Goal: Information Seeking & Learning: Learn about a topic

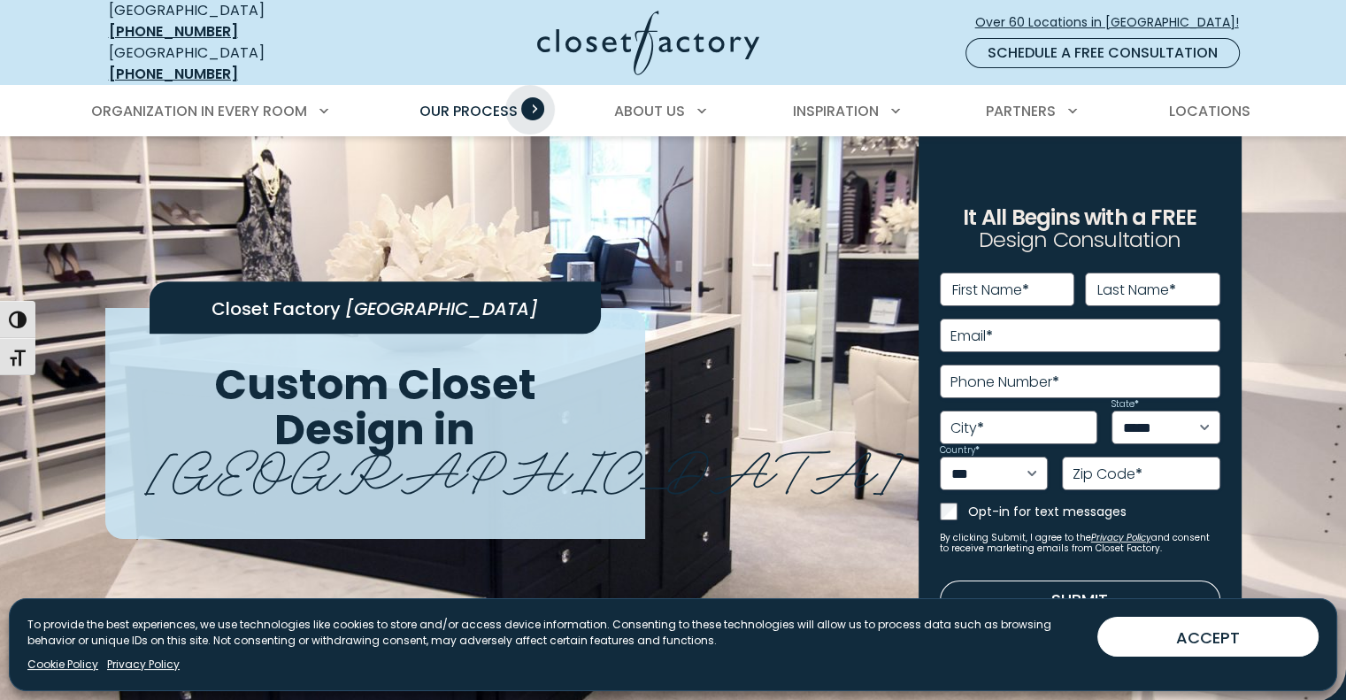
click at [530, 97] on span "Primary Menu" at bounding box center [532, 108] width 23 height 23
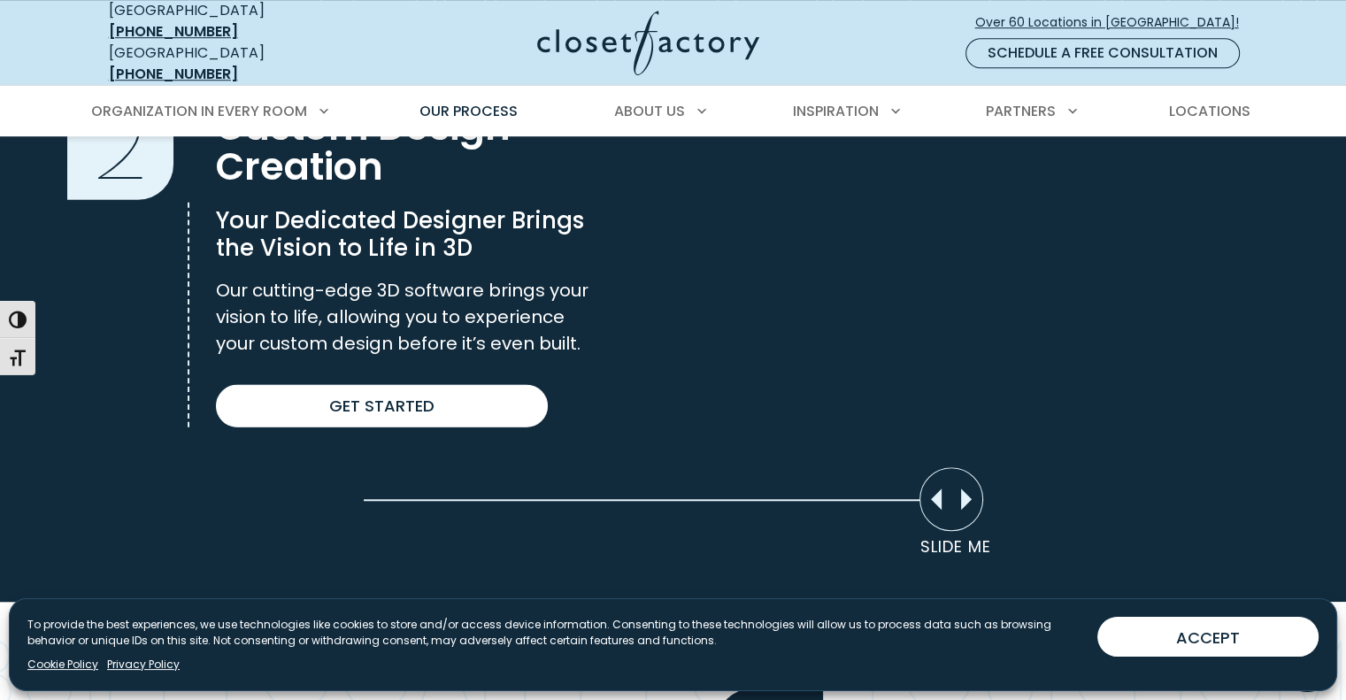
scroll to position [1268, 0]
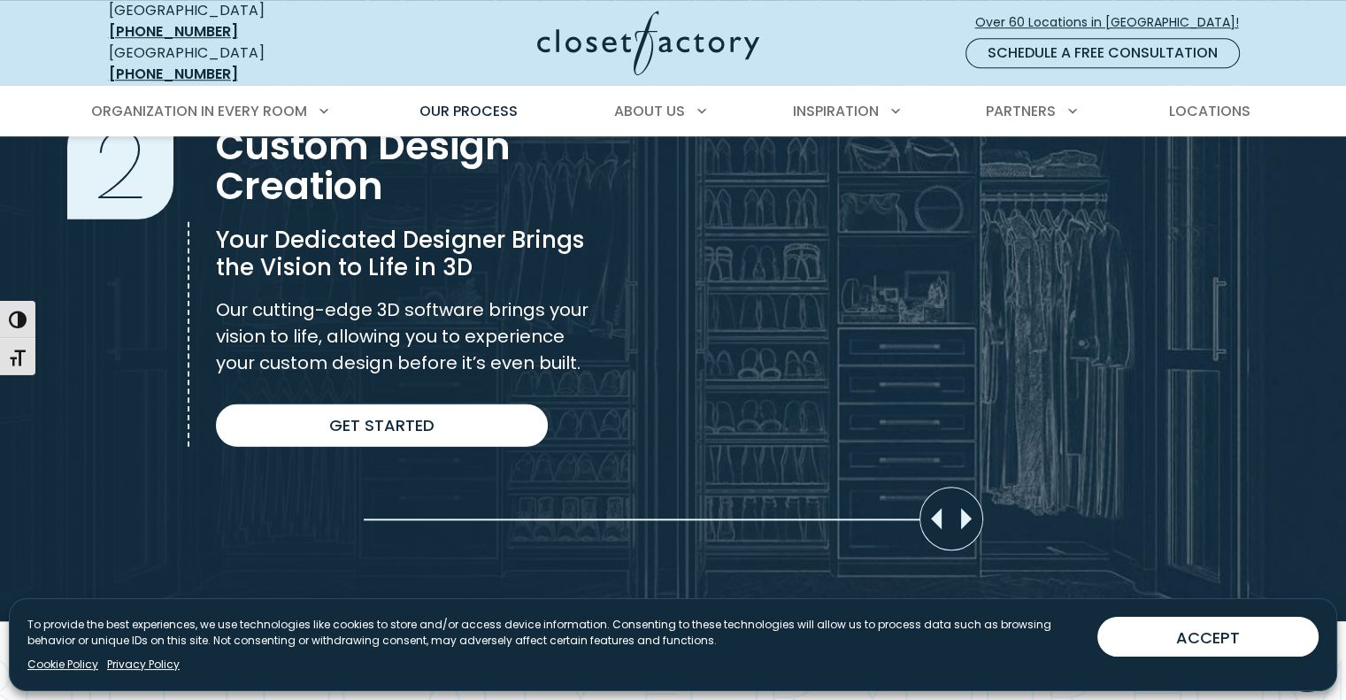
drag, startPoint x: 949, startPoint y: 510, endPoint x: 1248, endPoint y: 527, distance: 299.7
click at [1248, 527] on div "Slider moved to 0%" at bounding box center [673, 275] width 1346 height 691
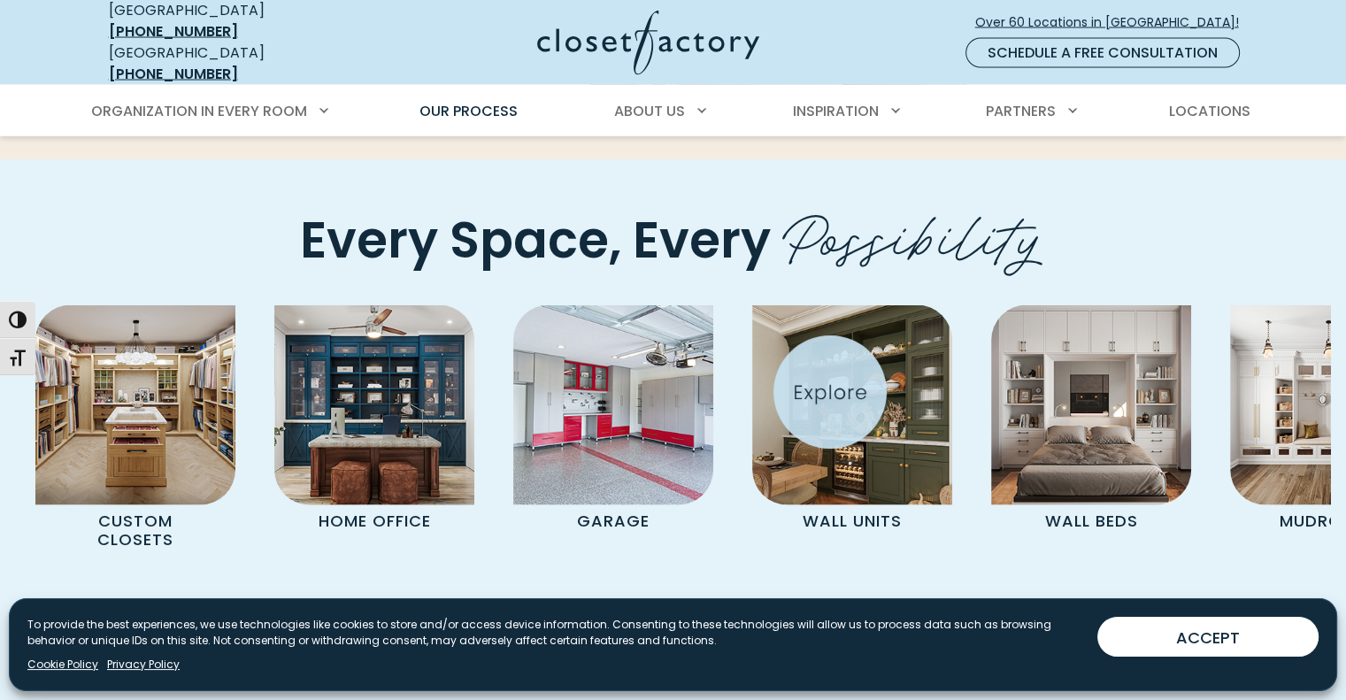
scroll to position [3573, 0]
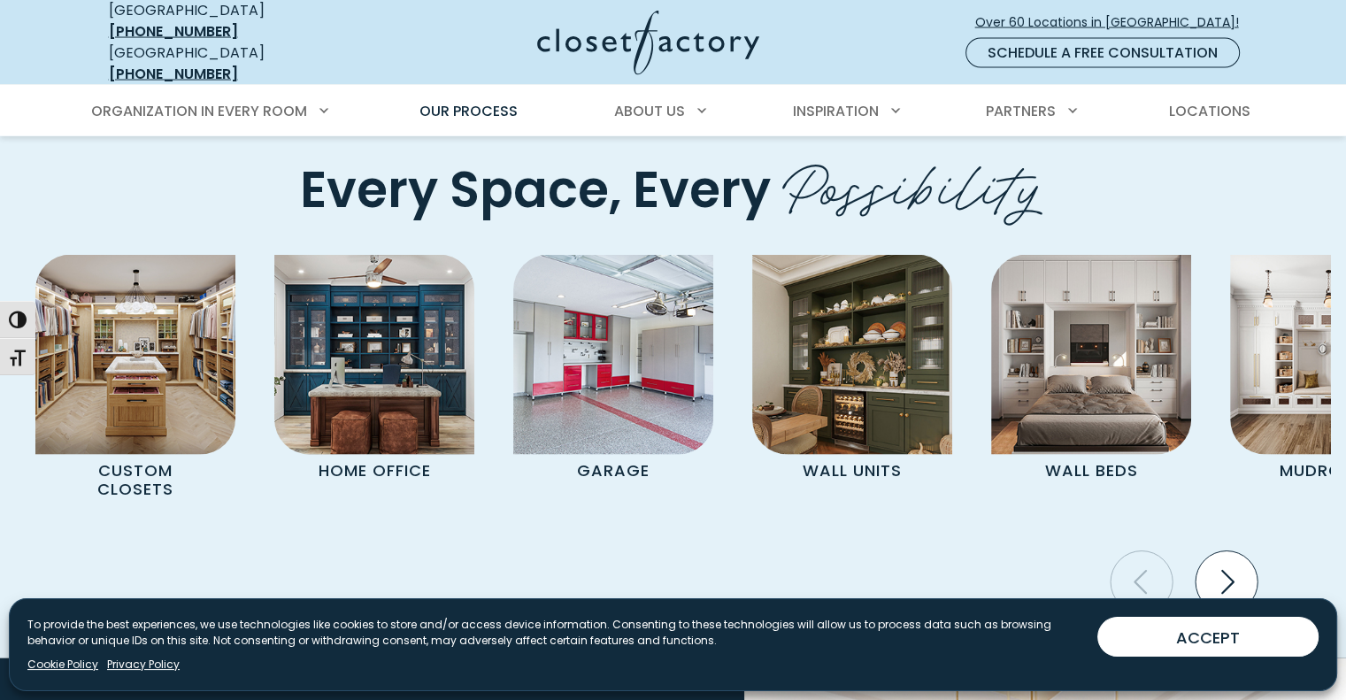
click at [1234, 551] on icon "Next slide" at bounding box center [1227, 582] width 62 height 62
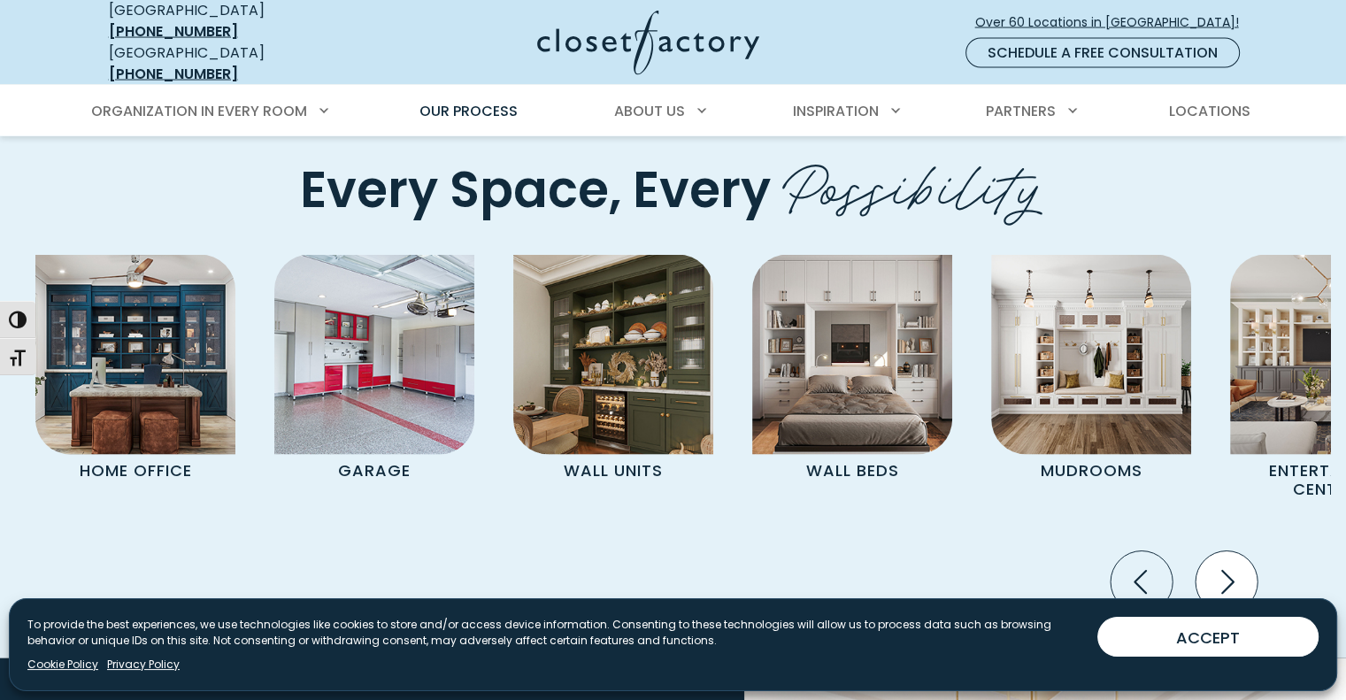
click at [1234, 551] on icon "Next slide" at bounding box center [1227, 582] width 62 height 62
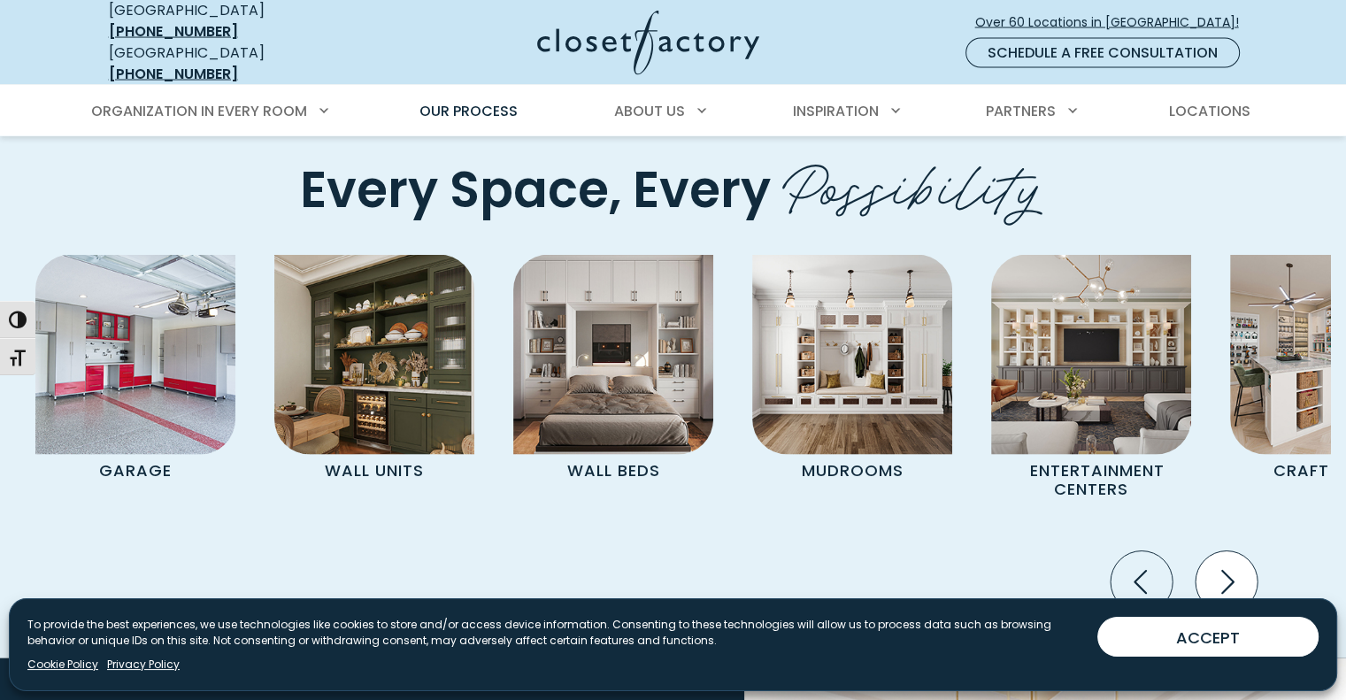
click at [1234, 551] on icon "Next slide" at bounding box center [1227, 582] width 62 height 62
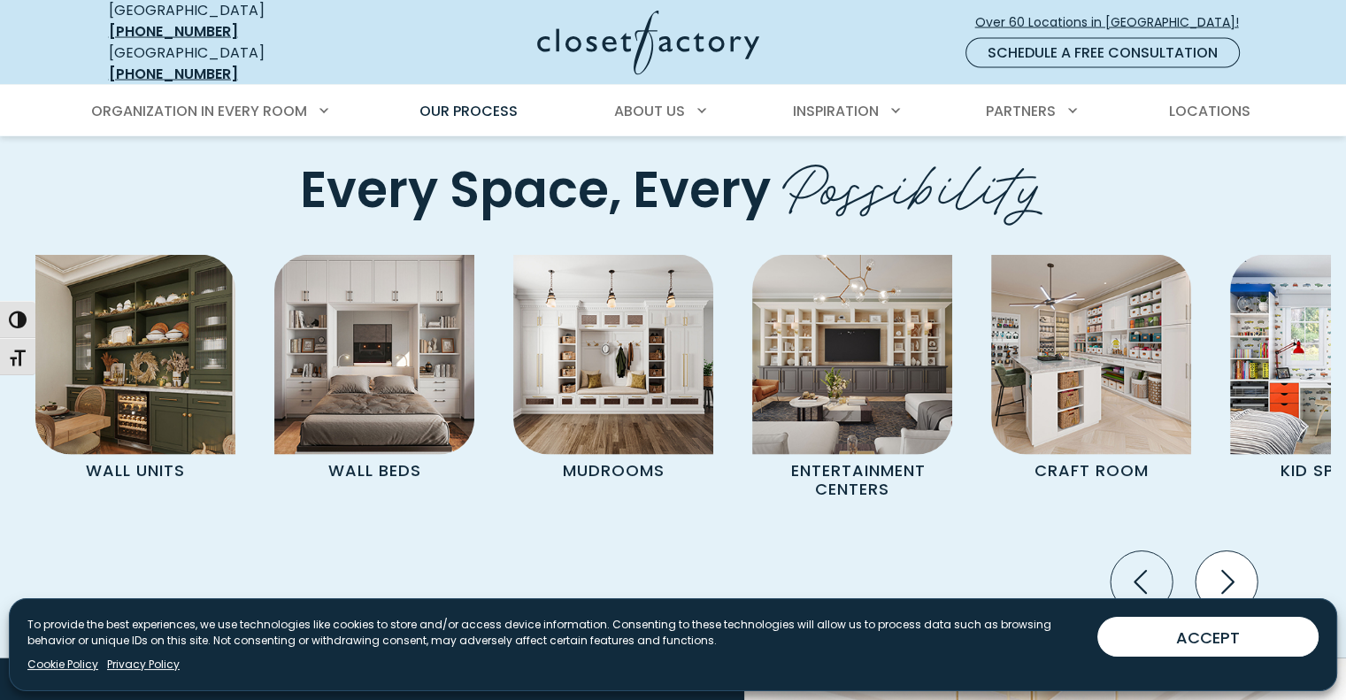
click at [1234, 551] on icon "Next slide" at bounding box center [1227, 582] width 62 height 62
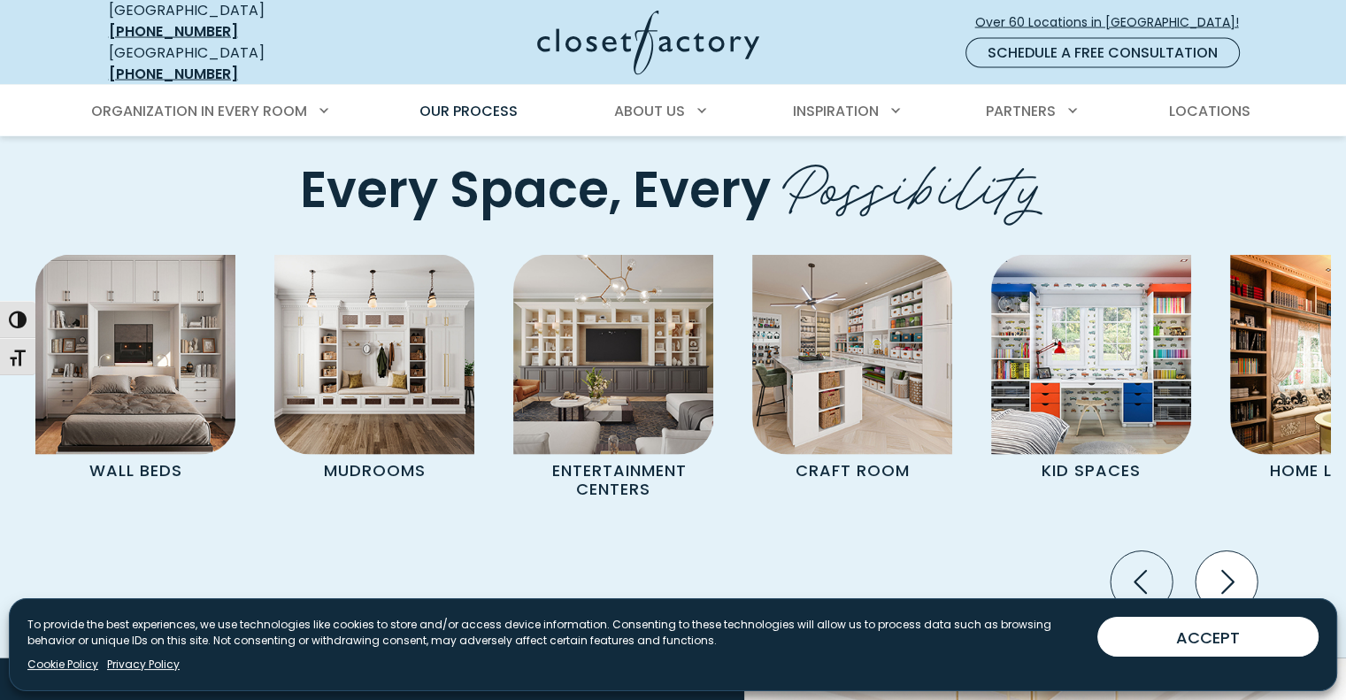
click at [1234, 551] on icon "Next slide" at bounding box center [1227, 582] width 62 height 62
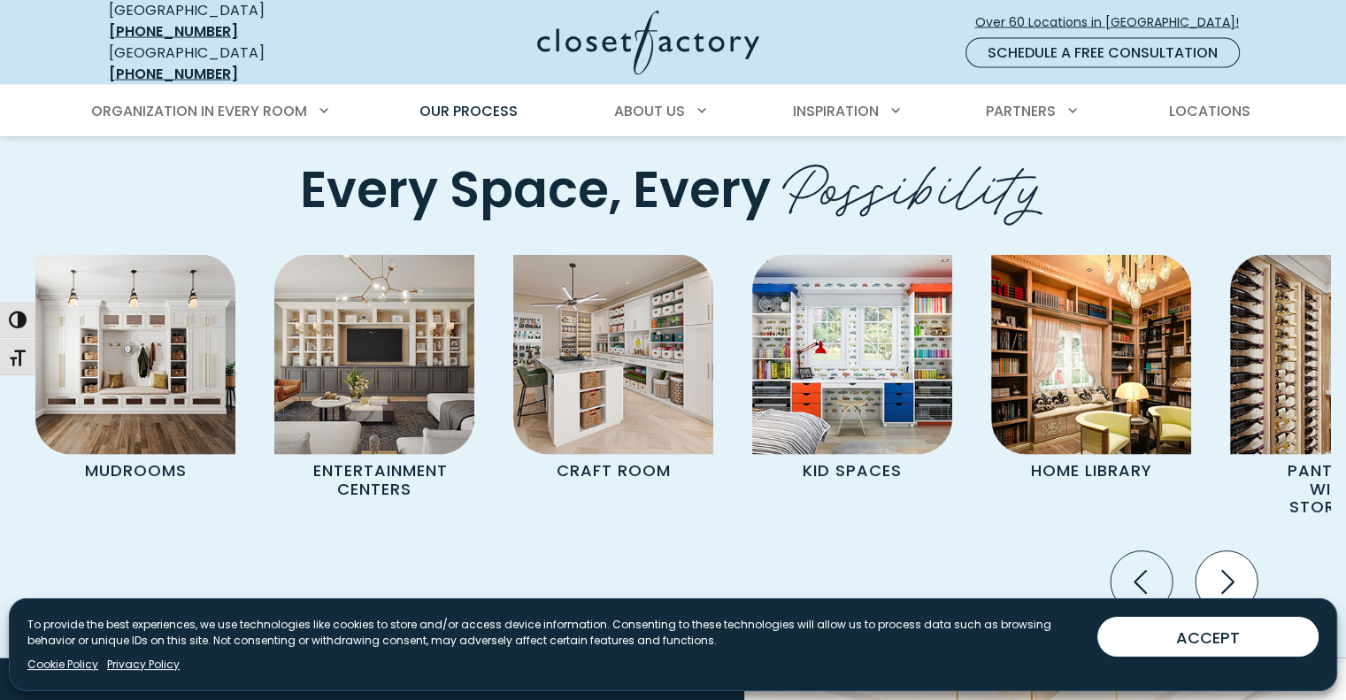
click at [1234, 551] on icon "Next slide" at bounding box center [1227, 582] width 62 height 62
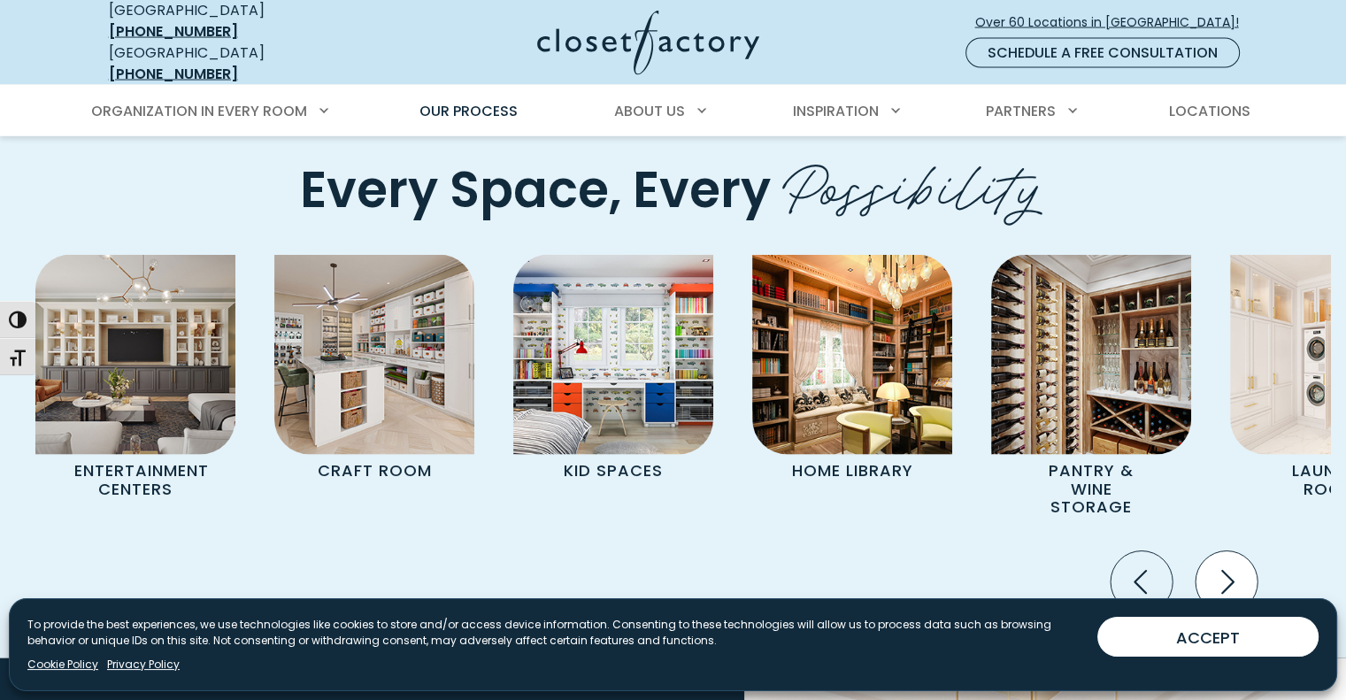
click at [1234, 551] on icon "Next slide" at bounding box center [1227, 582] width 62 height 62
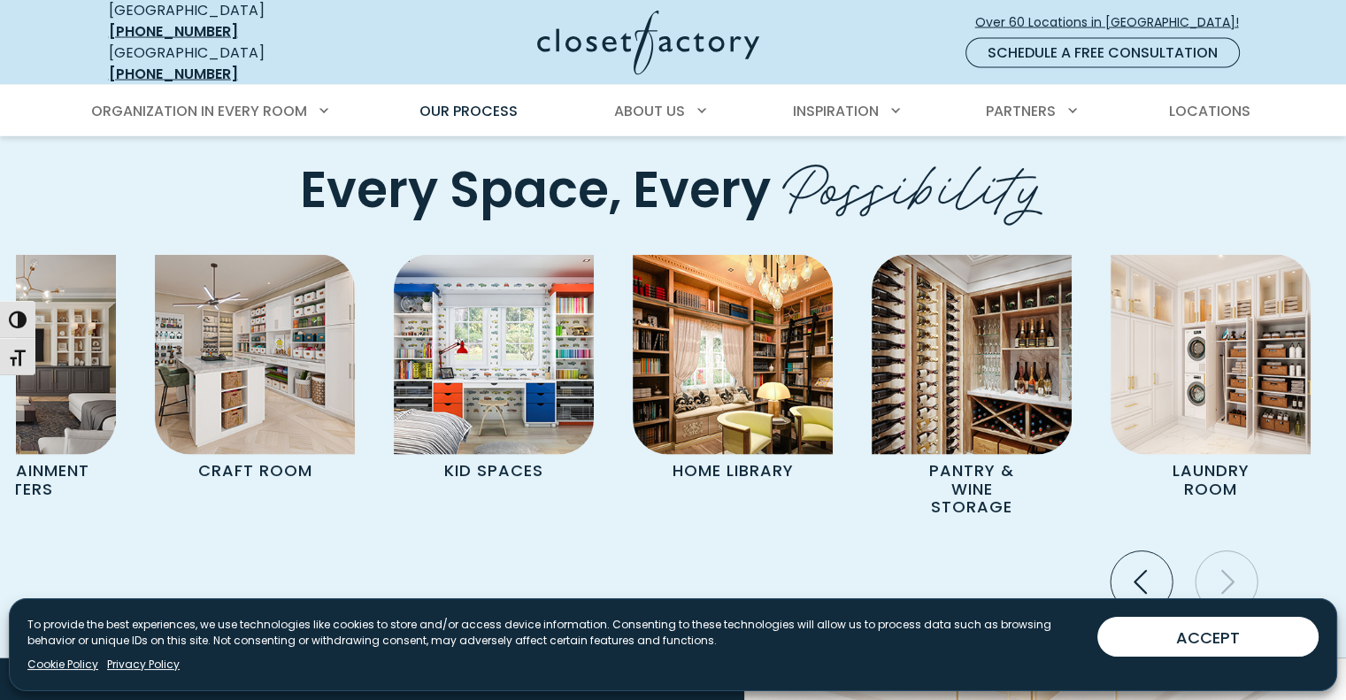
click at [1234, 551] on icon "Next slide" at bounding box center [1227, 582] width 62 height 62
click at [1155, 556] on icon "Previous slide" at bounding box center [1142, 582] width 62 height 62
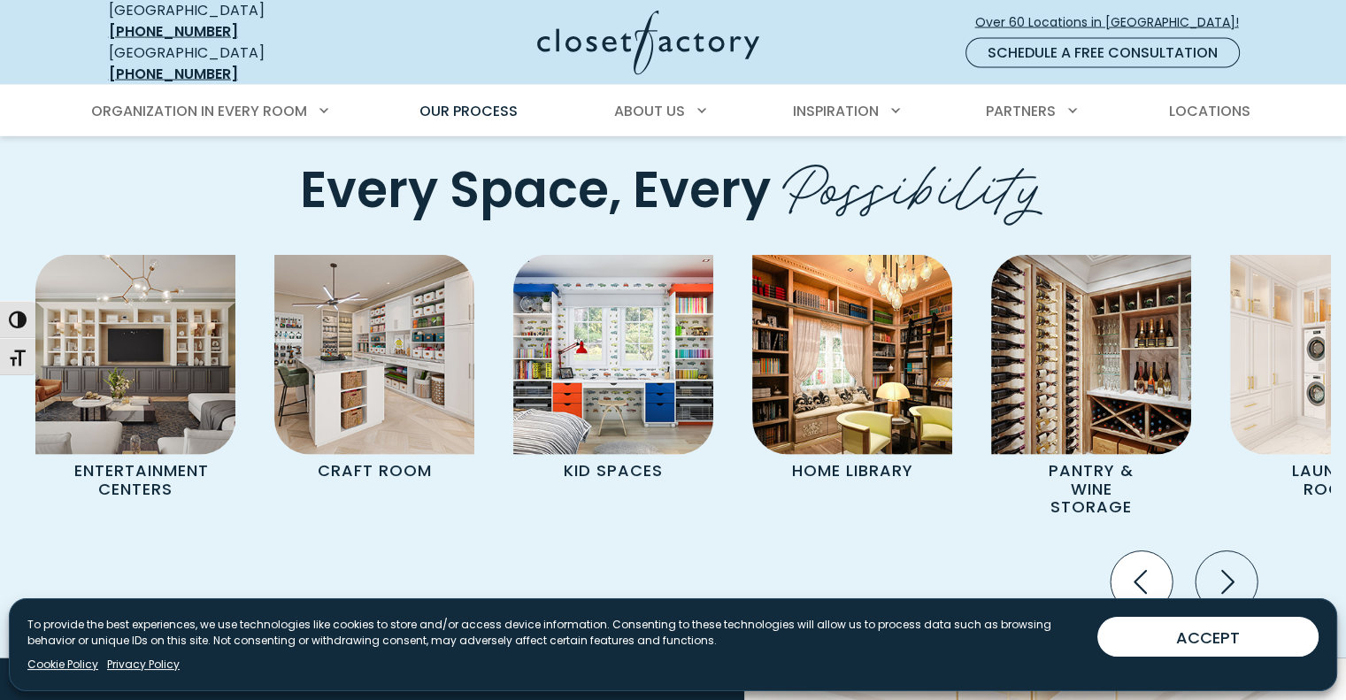
click at [1155, 556] on icon "Previous slide" at bounding box center [1142, 582] width 62 height 62
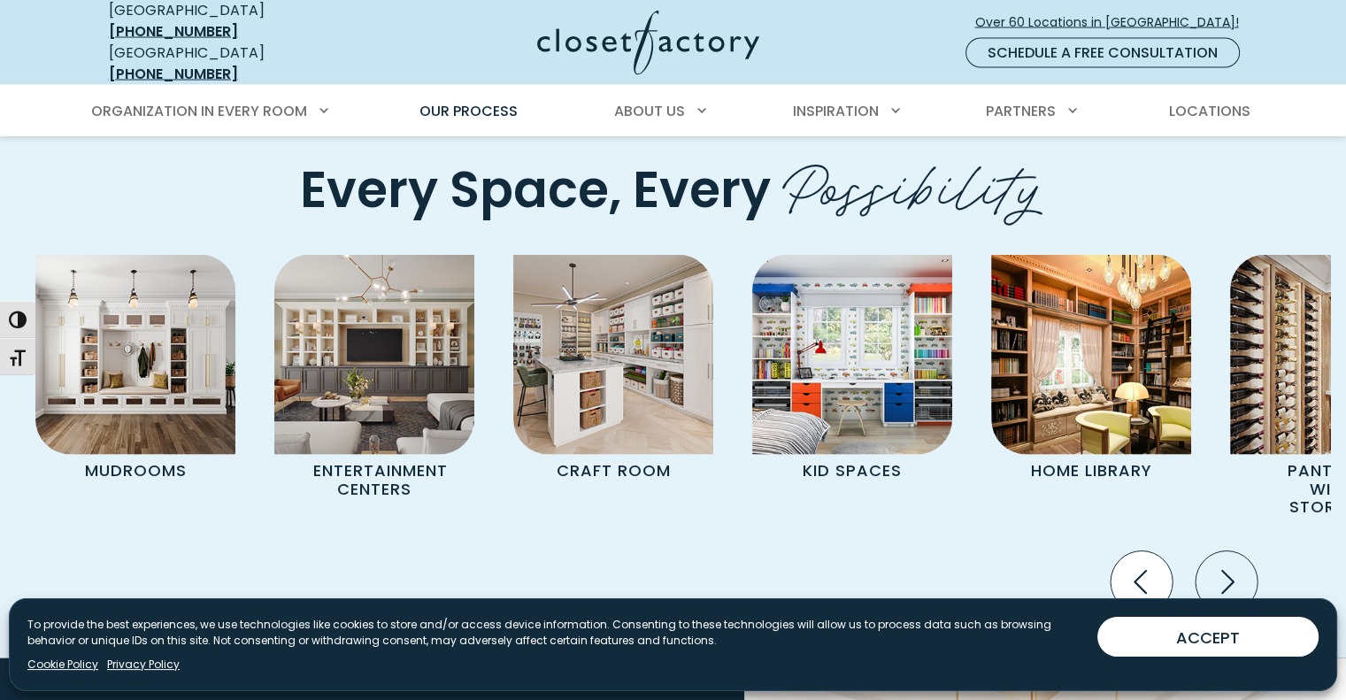
click at [1155, 556] on icon "Previous slide" at bounding box center [1142, 582] width 62 height 62
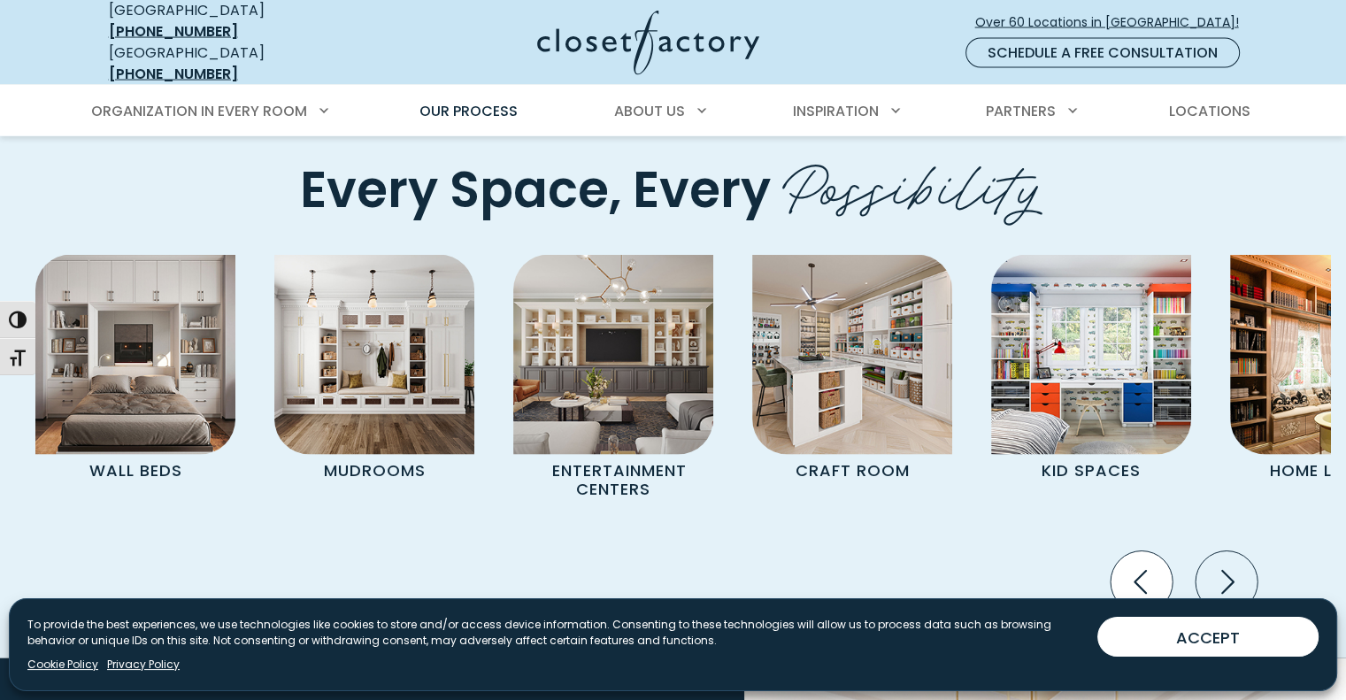
click at [1155, 556] on icon "Previous slide" at bounding box center [1142, 582] width 62 height 62
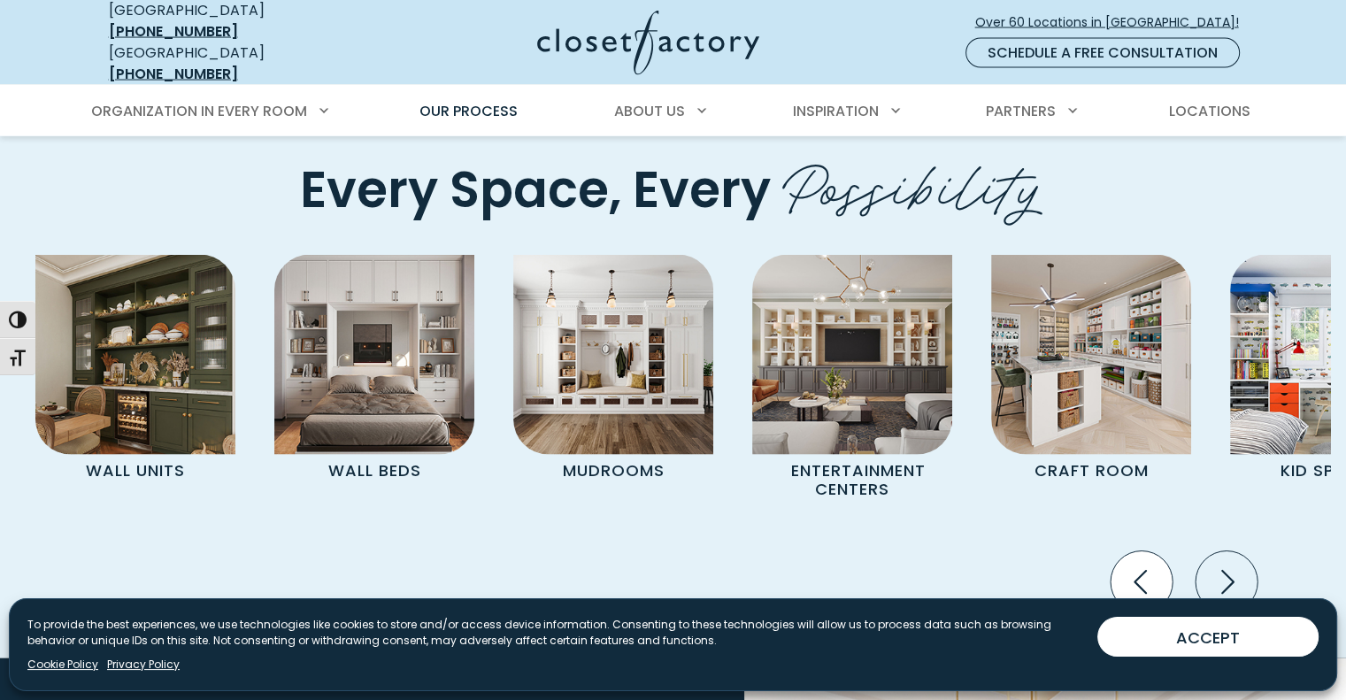
click at [1155, 556] on icon "Previous slide" at bounding box center [1142, 582] width 62 height 62
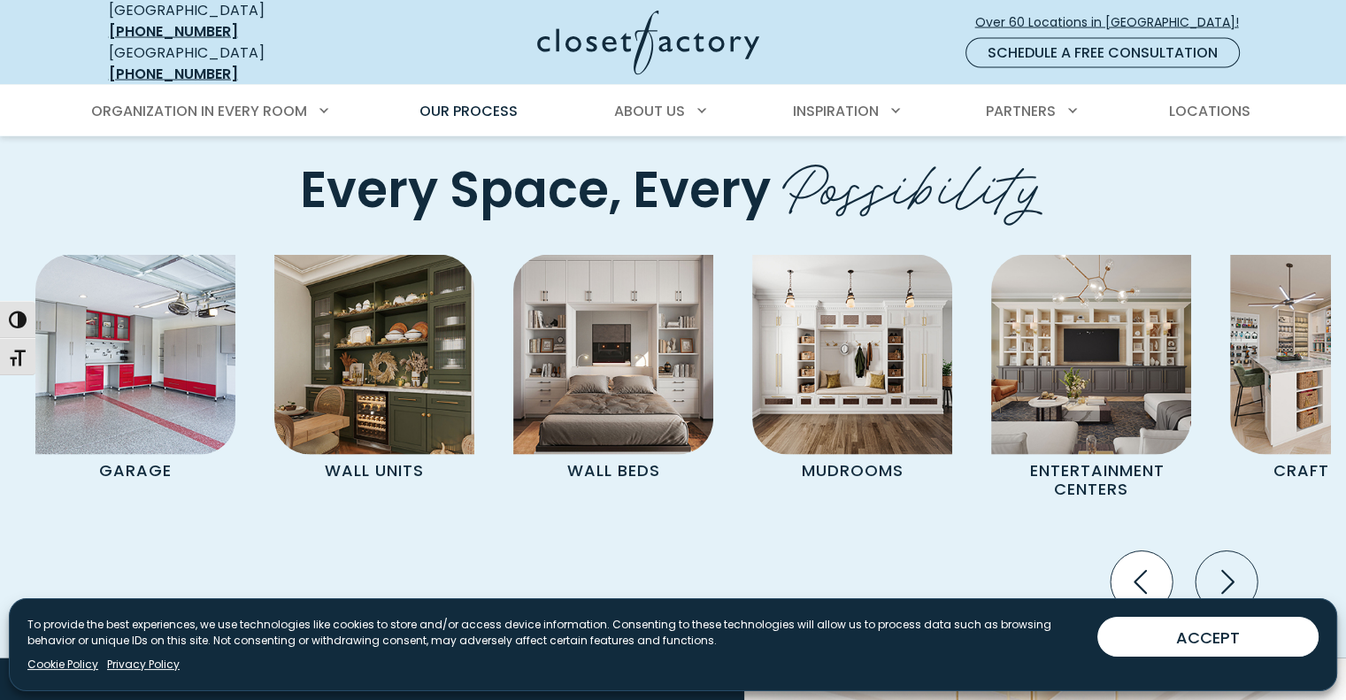
click at [1155, 556] on icon "Previous slide" at bounding box center [1142, 582] width 62 height 62
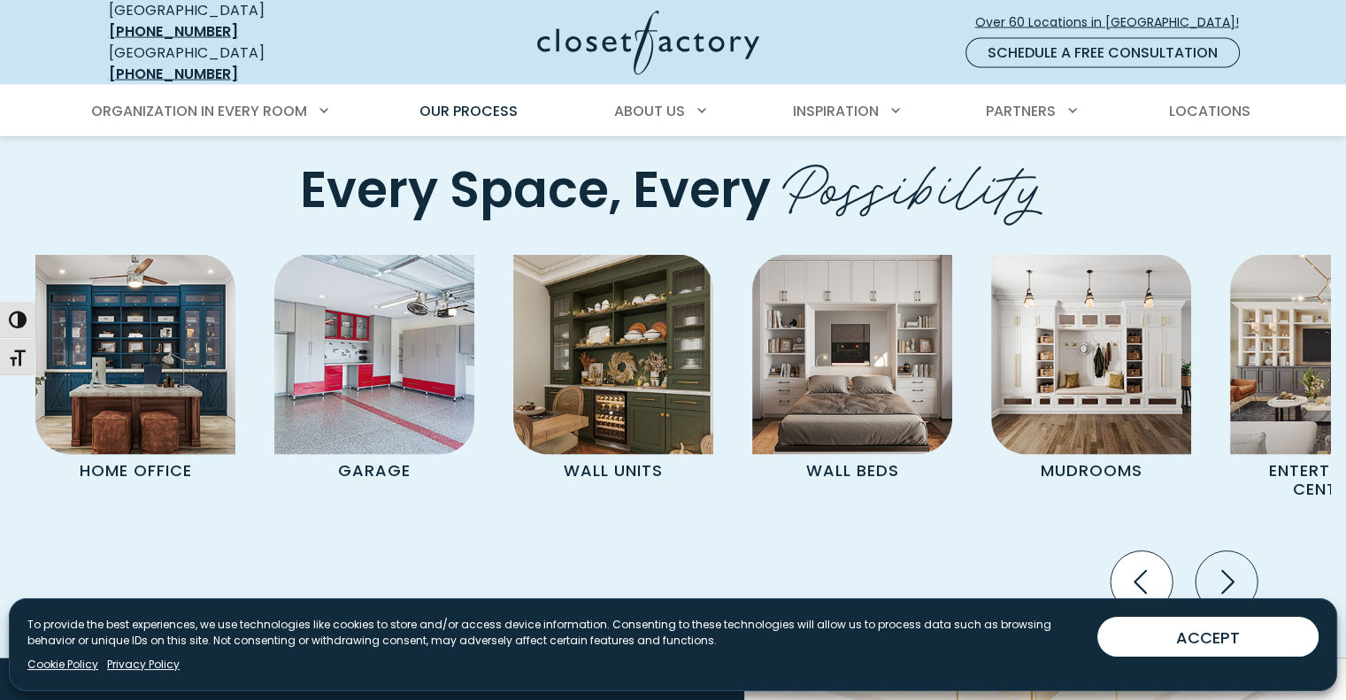
click at [1155, 556] on icon "Previous slide" at bounding box center [1142, 582] width 62 height 62
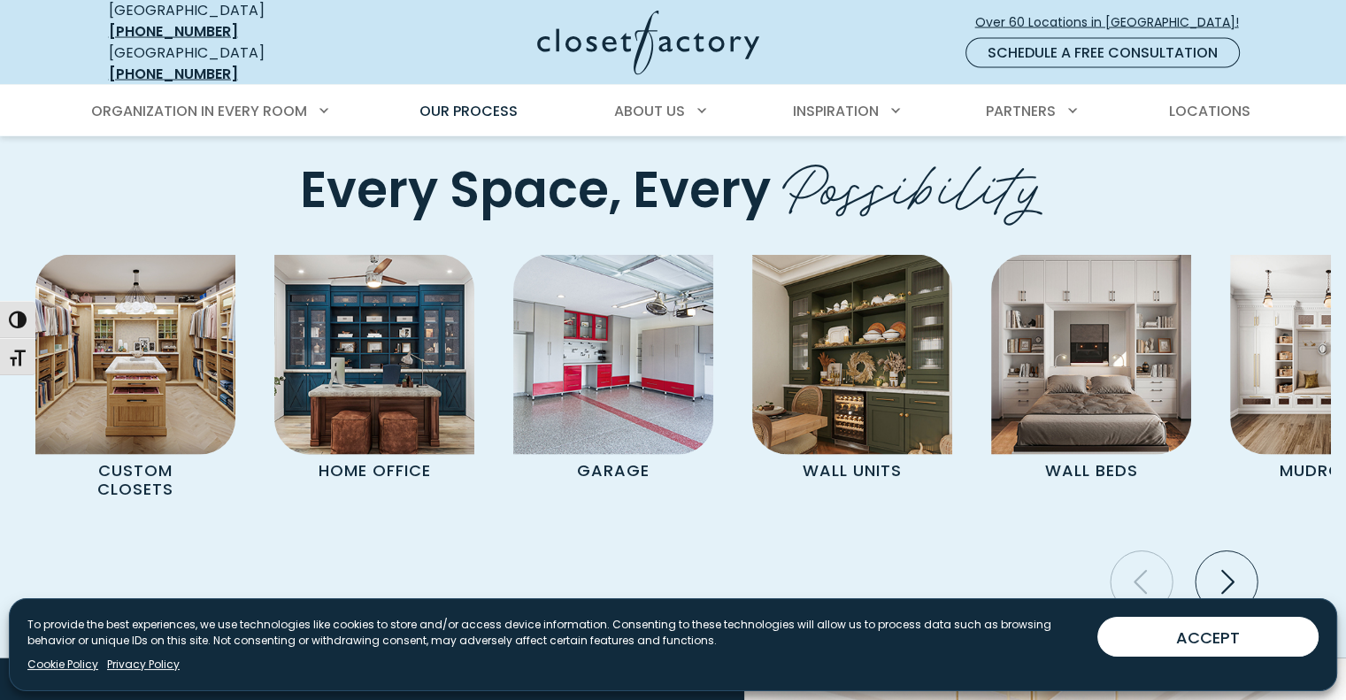
click at [1158, 556] on icon "Previous slide" at bounding box center [1142, 582] width 62 height 62
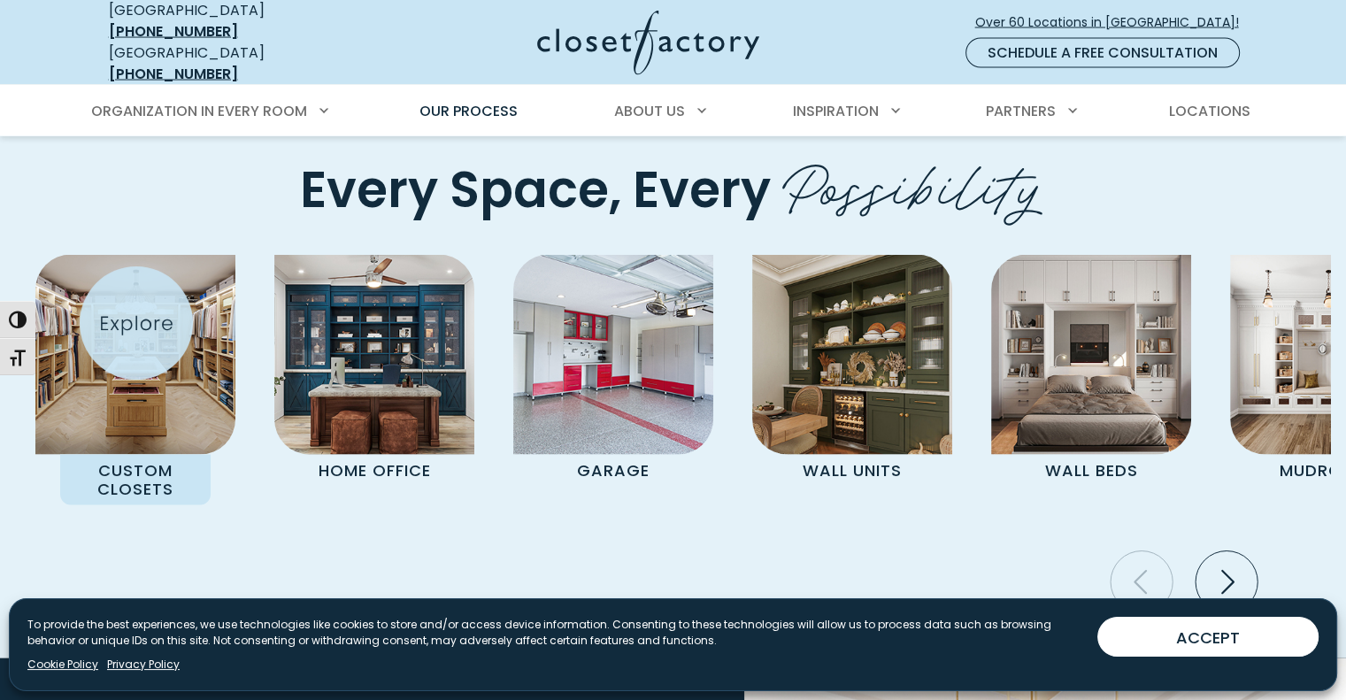
click at [136, 323] on img "Pages Gallery" at bounding box center [135, 355] width 200 height 200
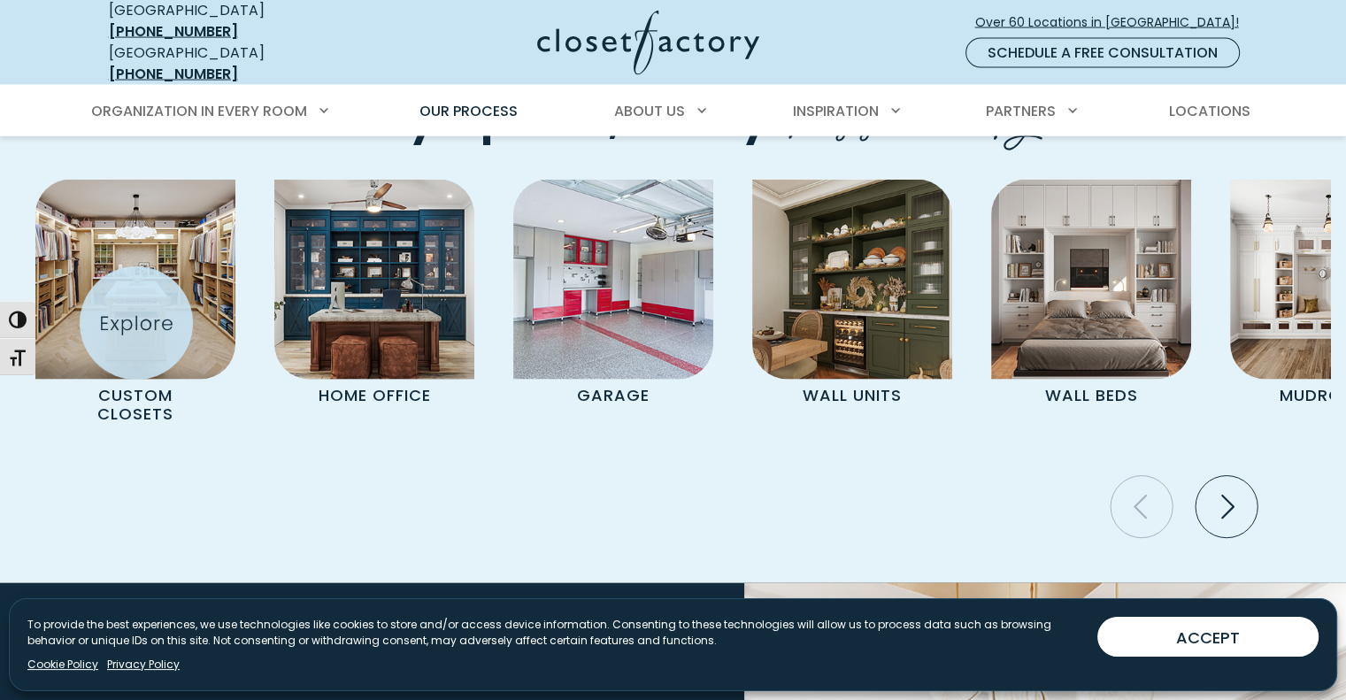
scroll to position [3741, 0]
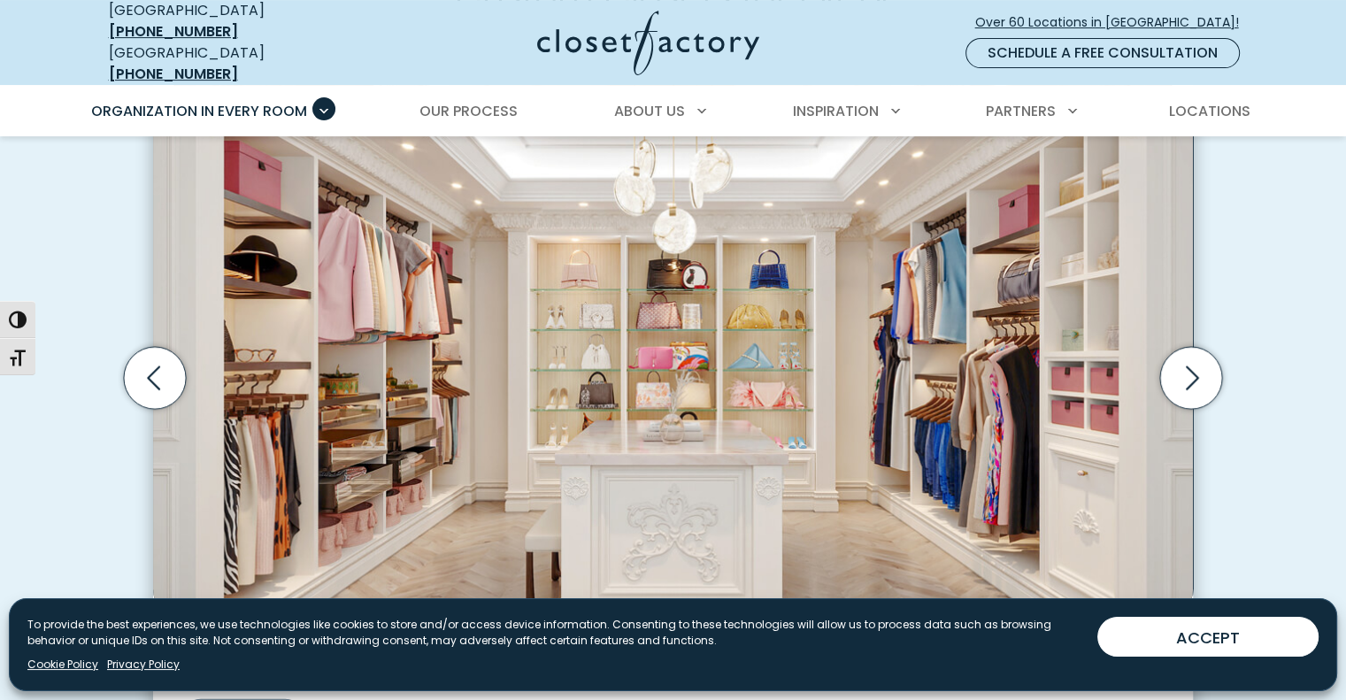
scroll to position [588, 0]
click at [1198, 371] on icon "Next slide" at bounding box center [1191, 377] width 62 height 62
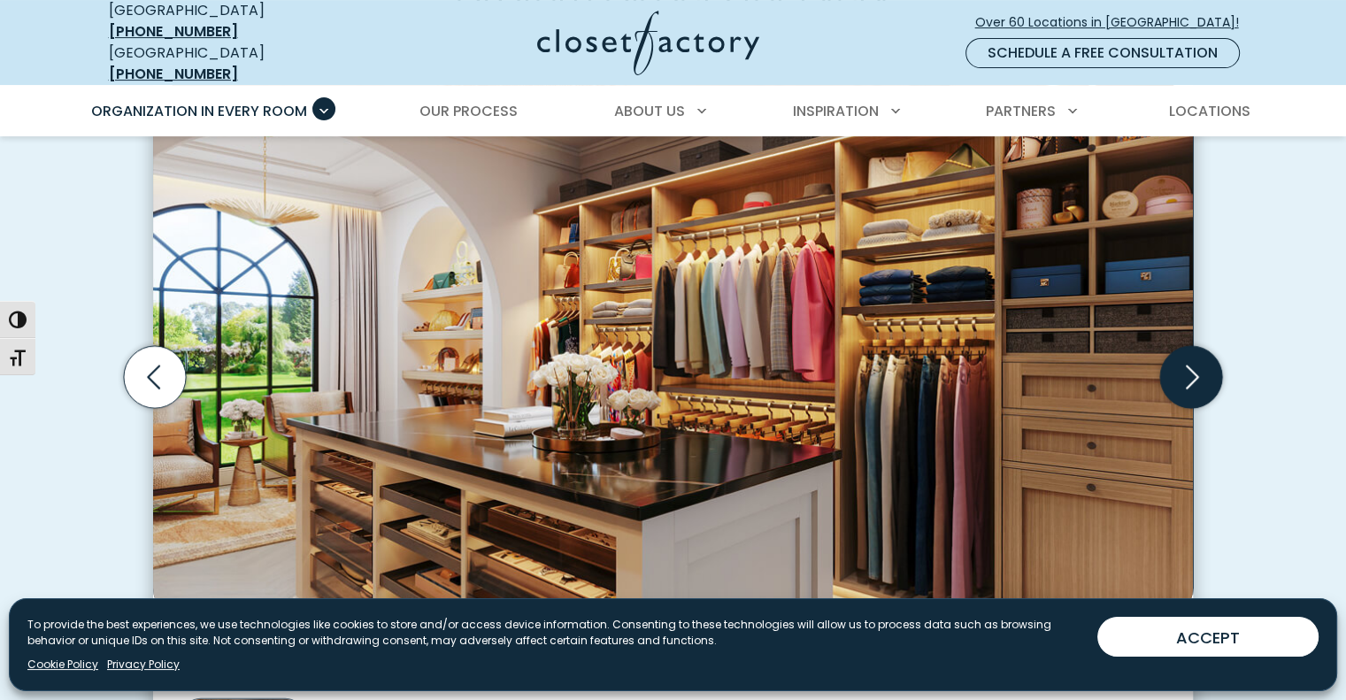
click at [1198, 371] on icon "Next slide" at bounding box center [1191, 377] width 62 height 62
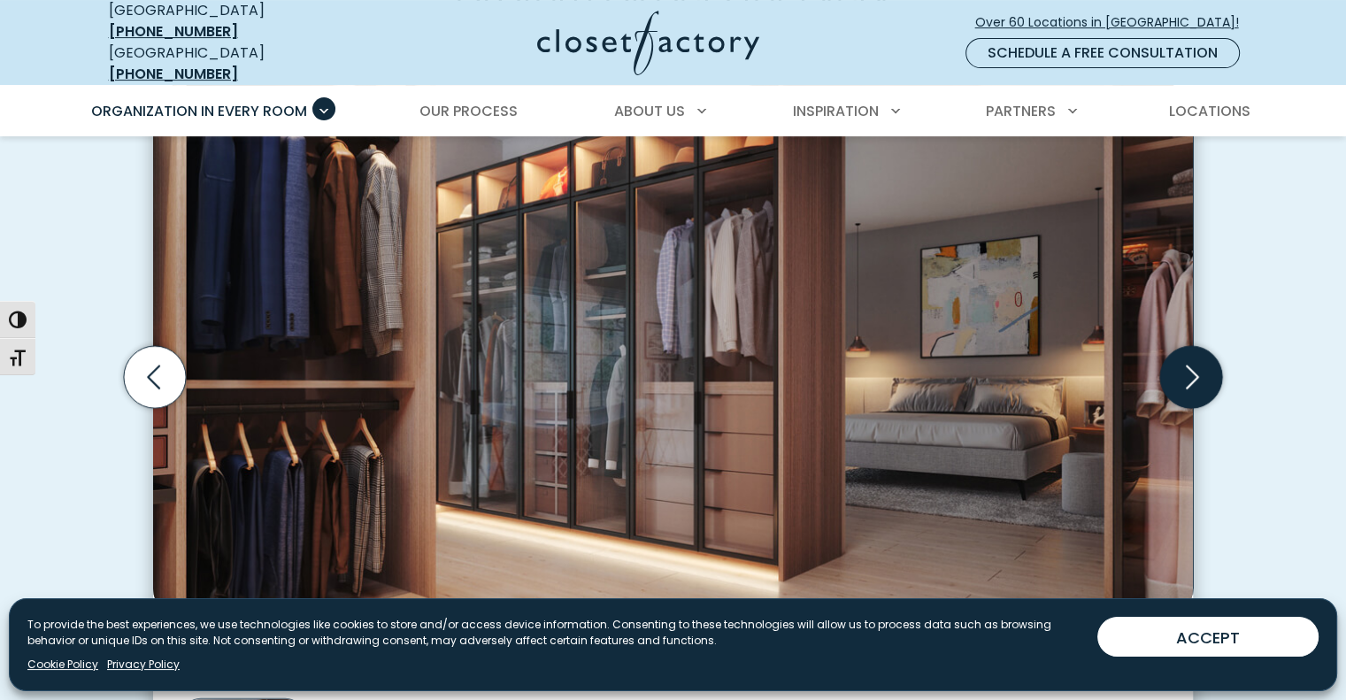
click at [1198, 371] on icon "Next slide" at bounding box center [1191, 377] width 62 height 62
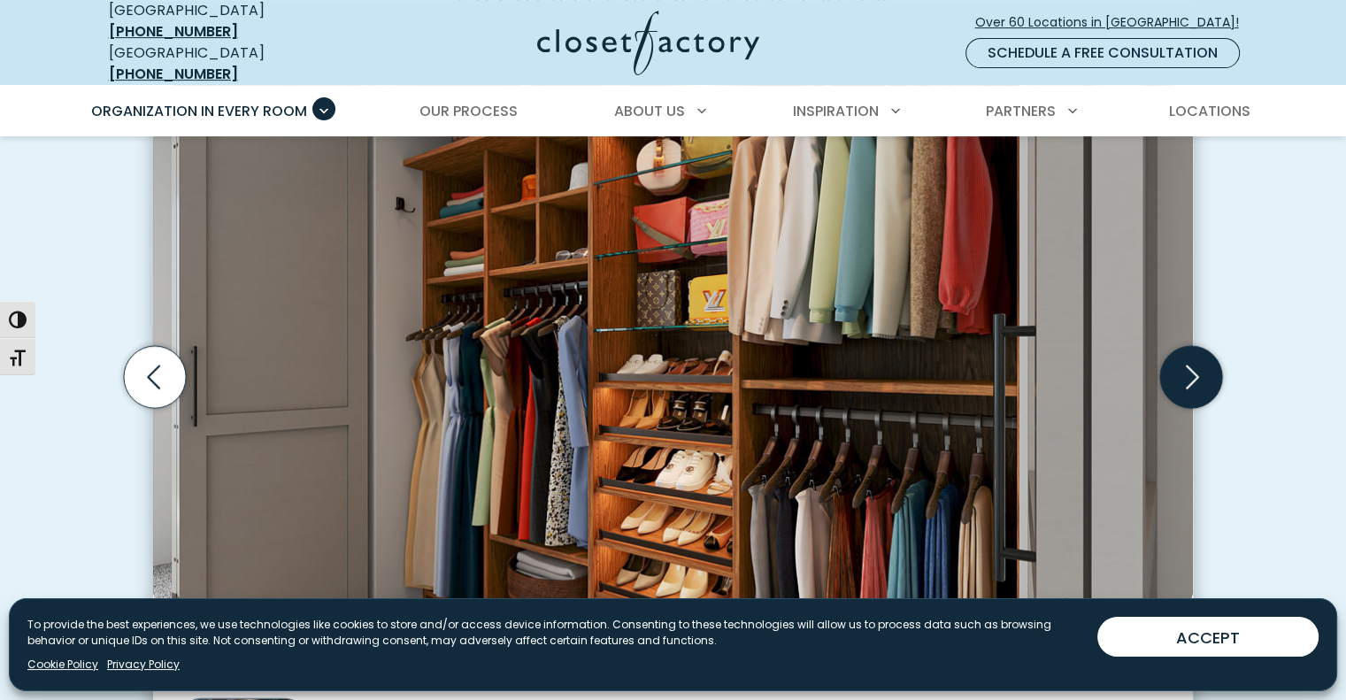
click at [1198, 371] on icon "Next slide" at bounding box center [1191, 377] width 62 height 62
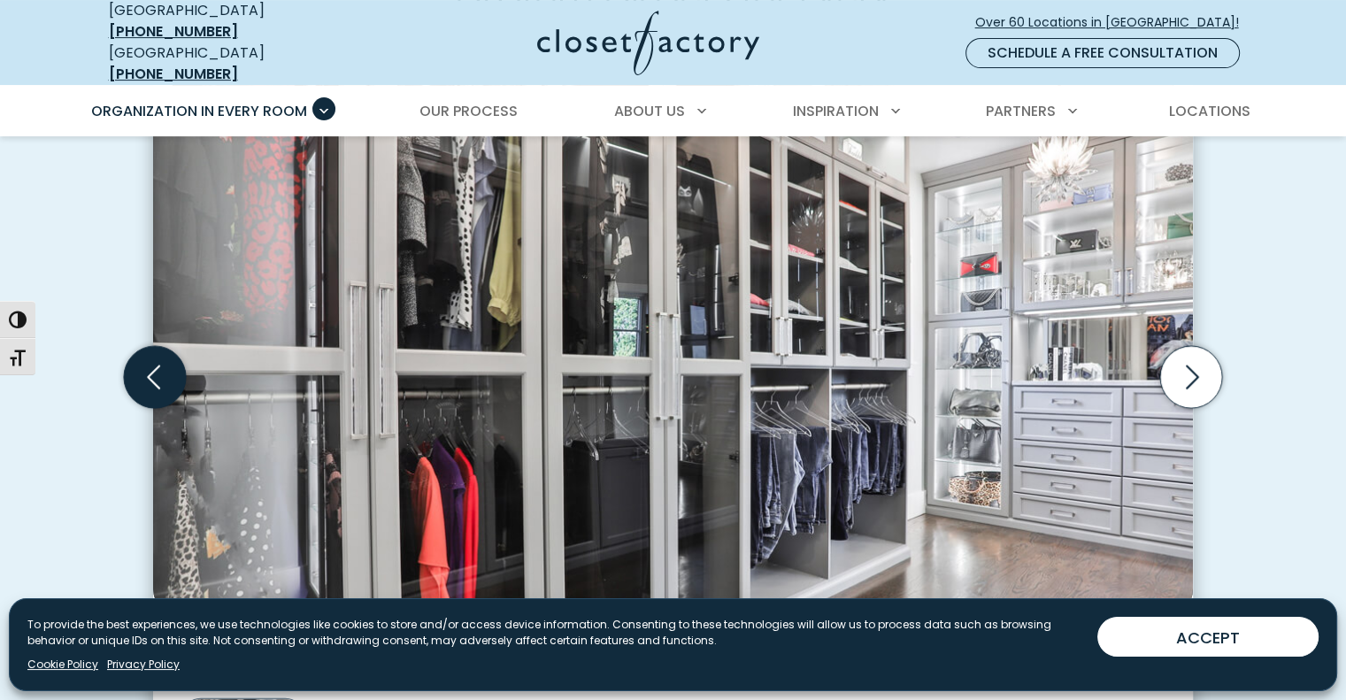
click at [159, 368] on icon "Previous slide" at bounding box center [155, 377] width 62 height 62
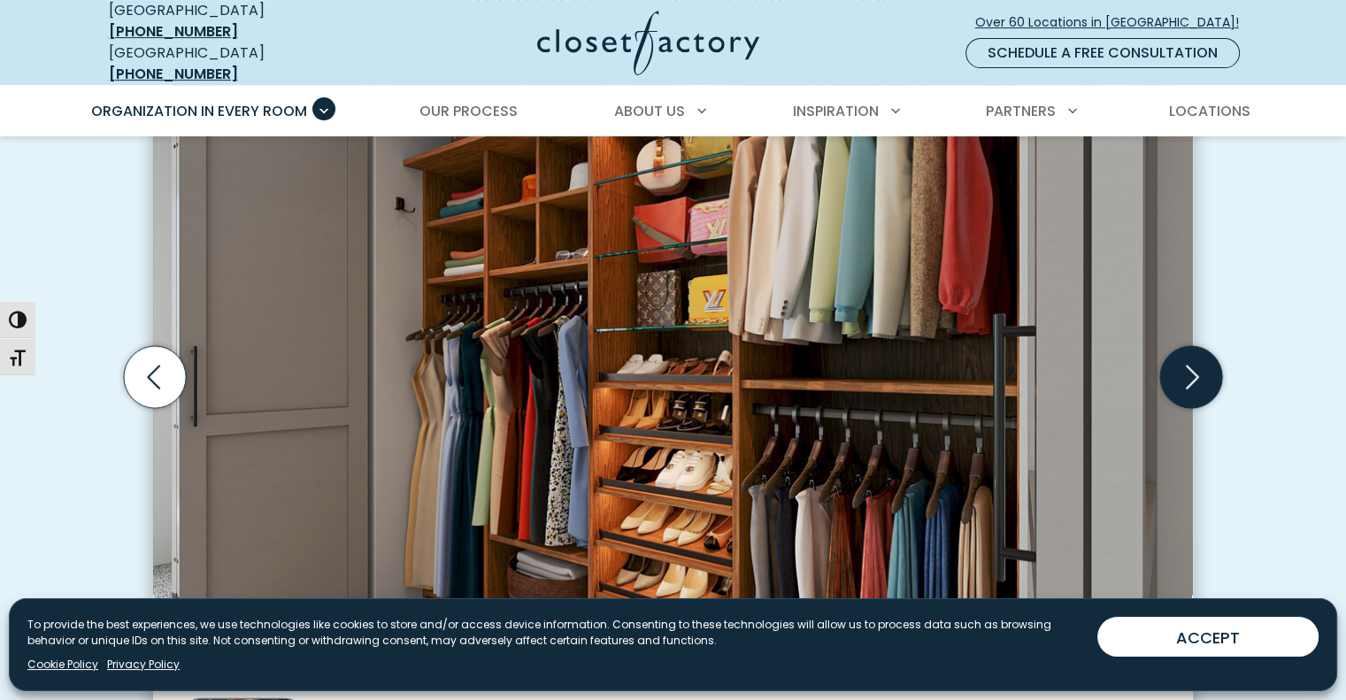
click at [1186, 356] on icon "Next slide" at bounding box center [1191, 377] width 62 height 62
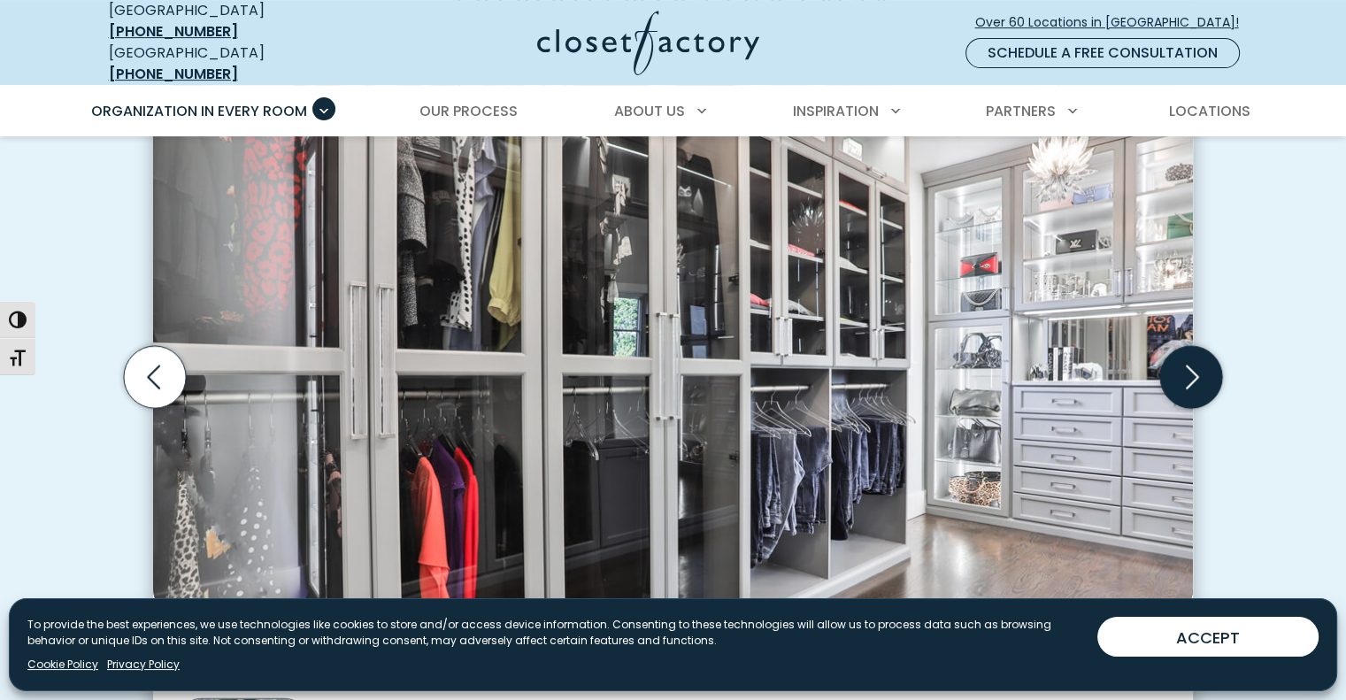
click at [1186, 356] on icon "Next slide" at bounding box center [1191, 377] width 62 height 62
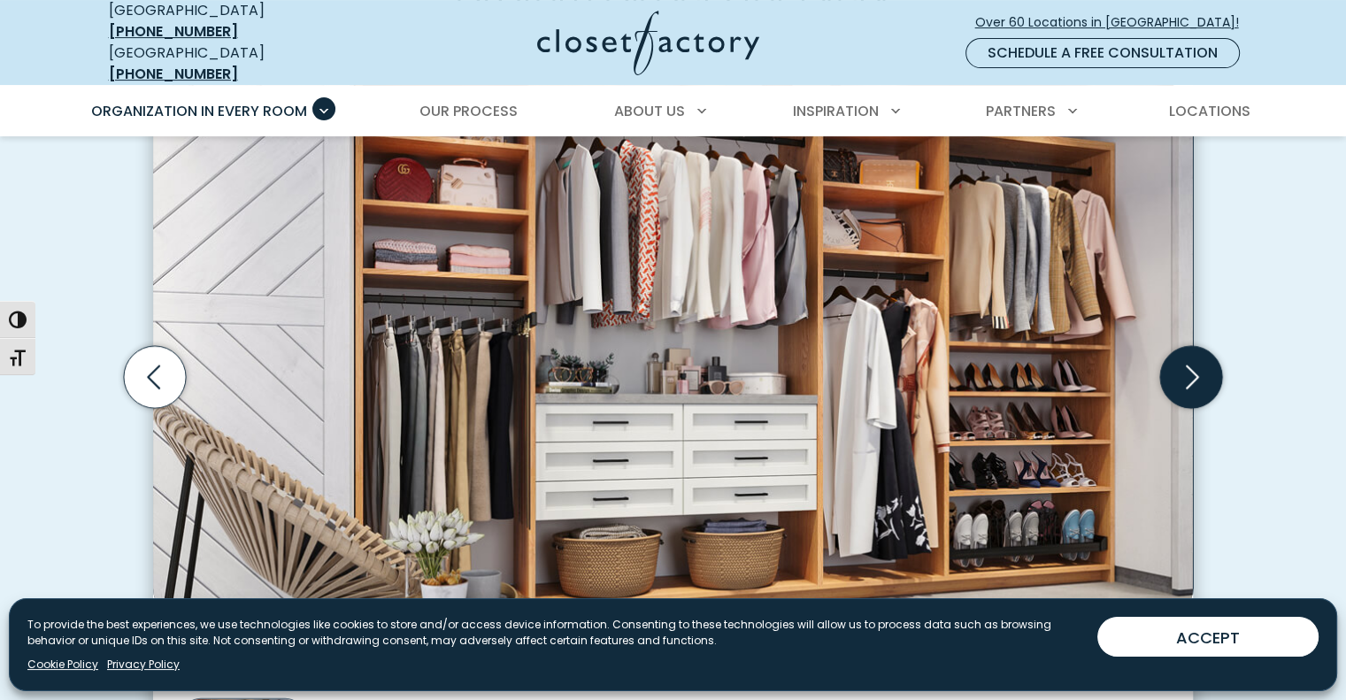
click at [1186, 356] on icon "Next slide" at bounding box center [1191, 377] width 62 height 62
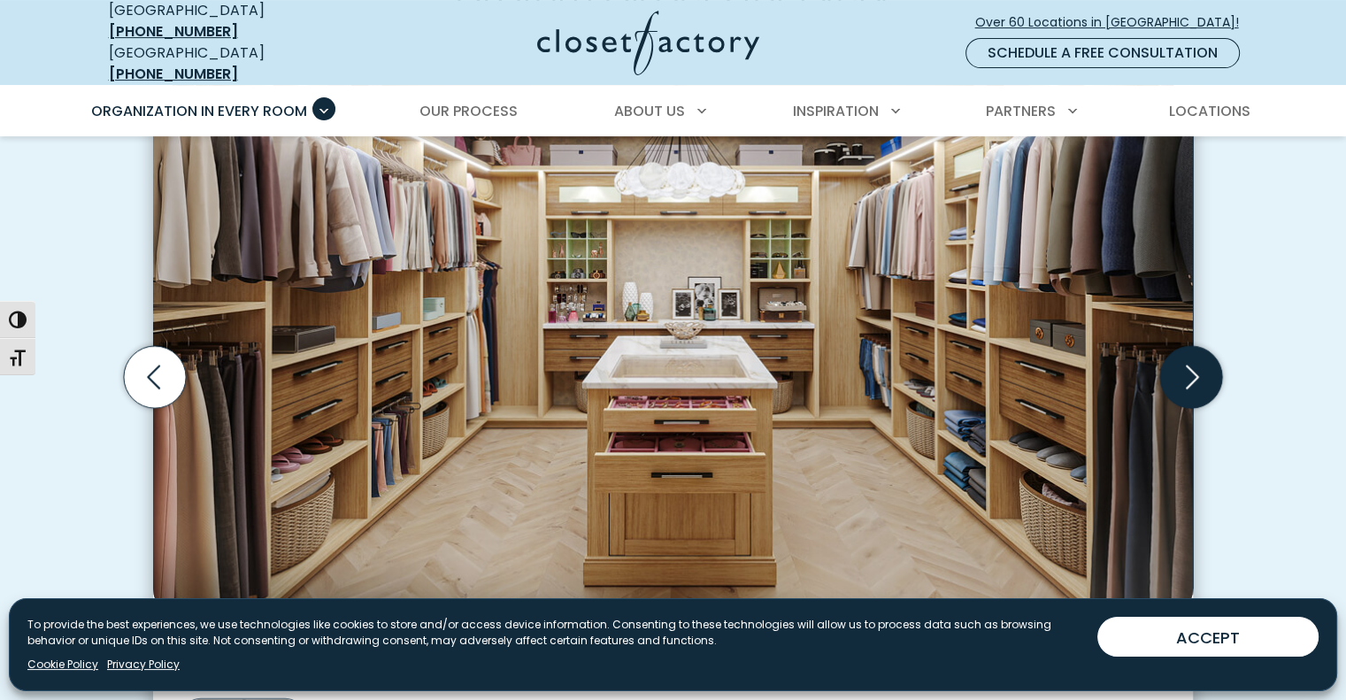
click at [1186, 356] on icon "Next slide" at bounding box center [1191, 377] width 62 height 62
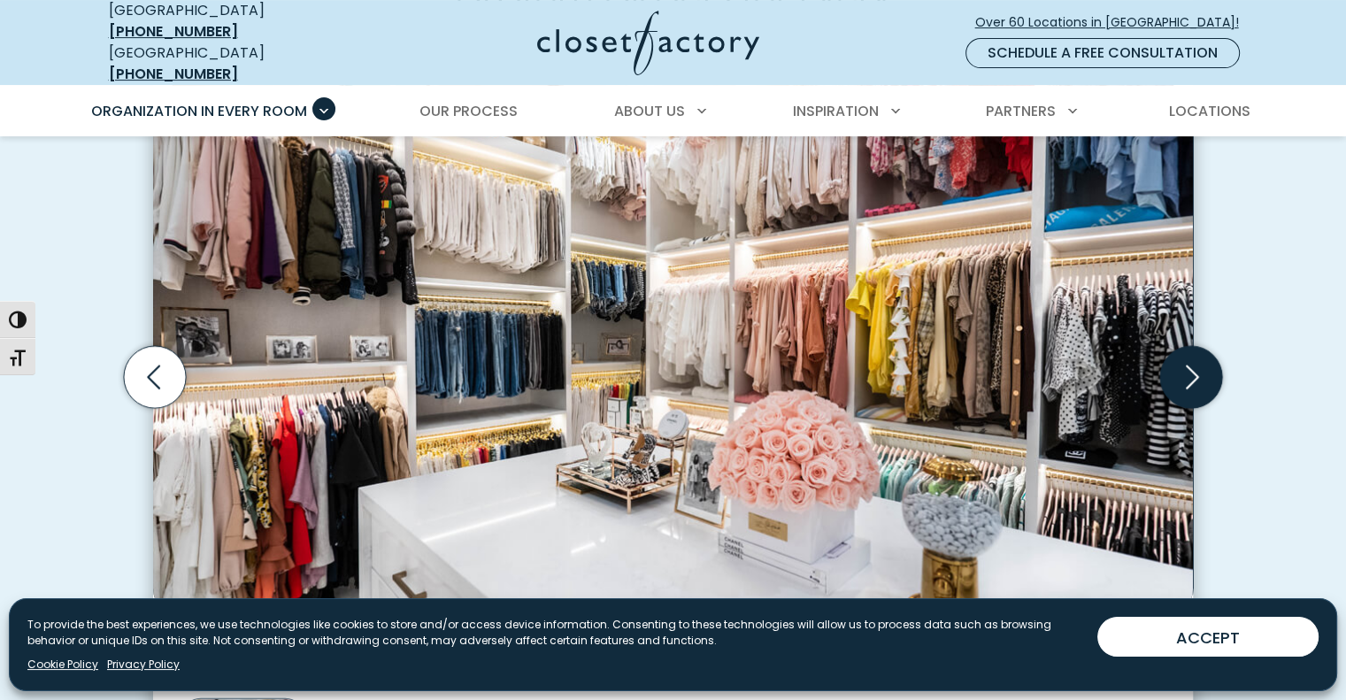
click at [1186, 356] on icon "Next slide" at bounding box center [1191, 377] width 62 height 62
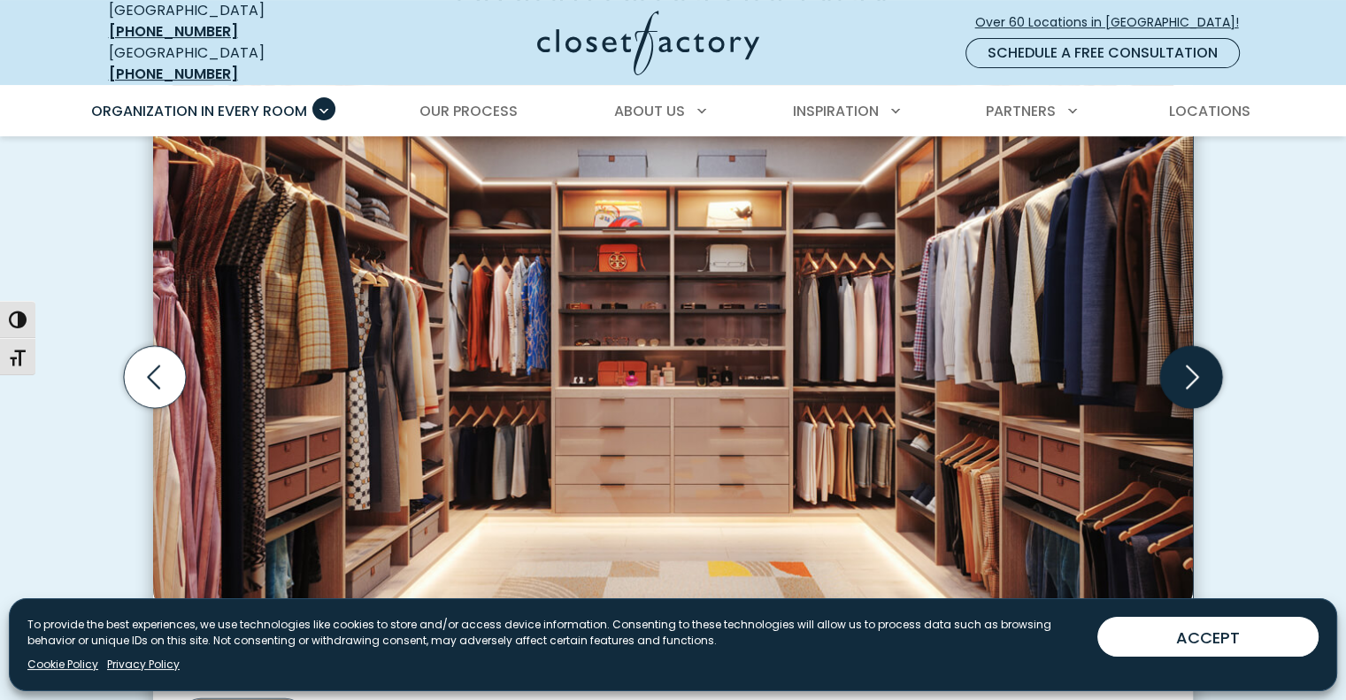
click at [1186, 356] on icon "Next slide" at bounding box center [1191, 377] width 62 height 62
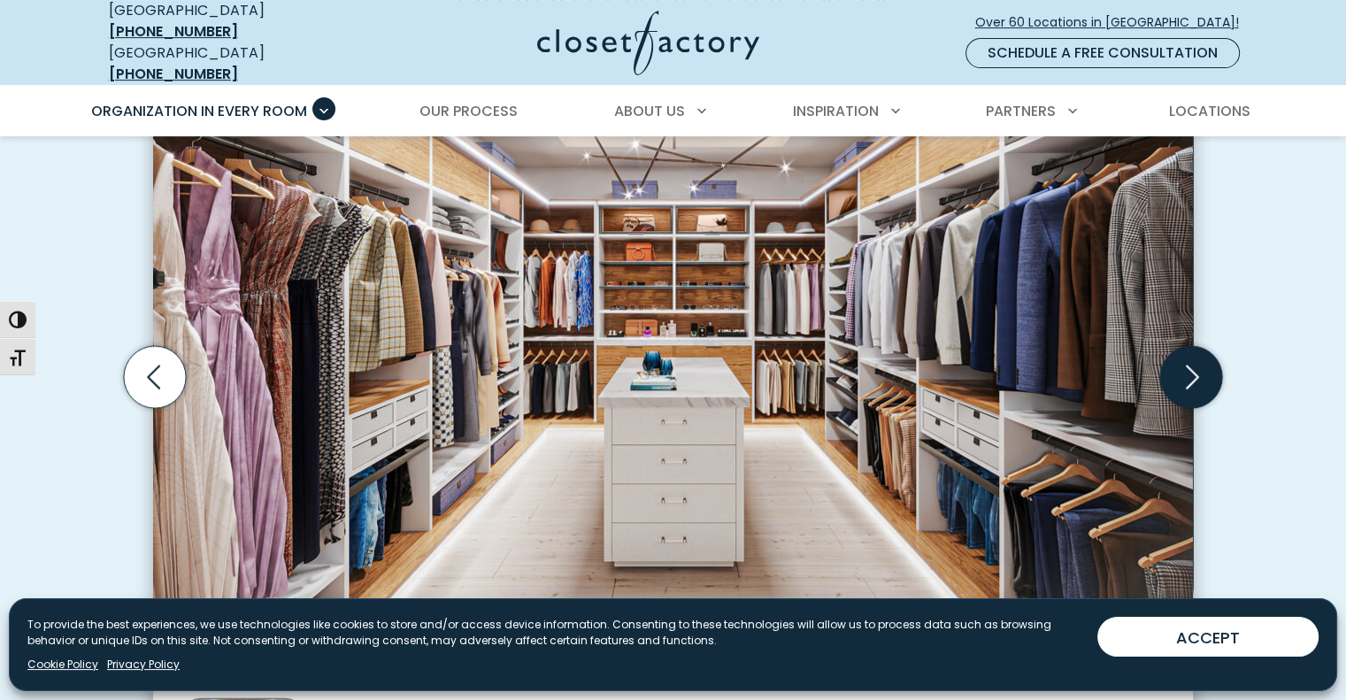
click at [1186, 356] on icon "Next slide" at bounding box center [1191, 377] width 62 height 62
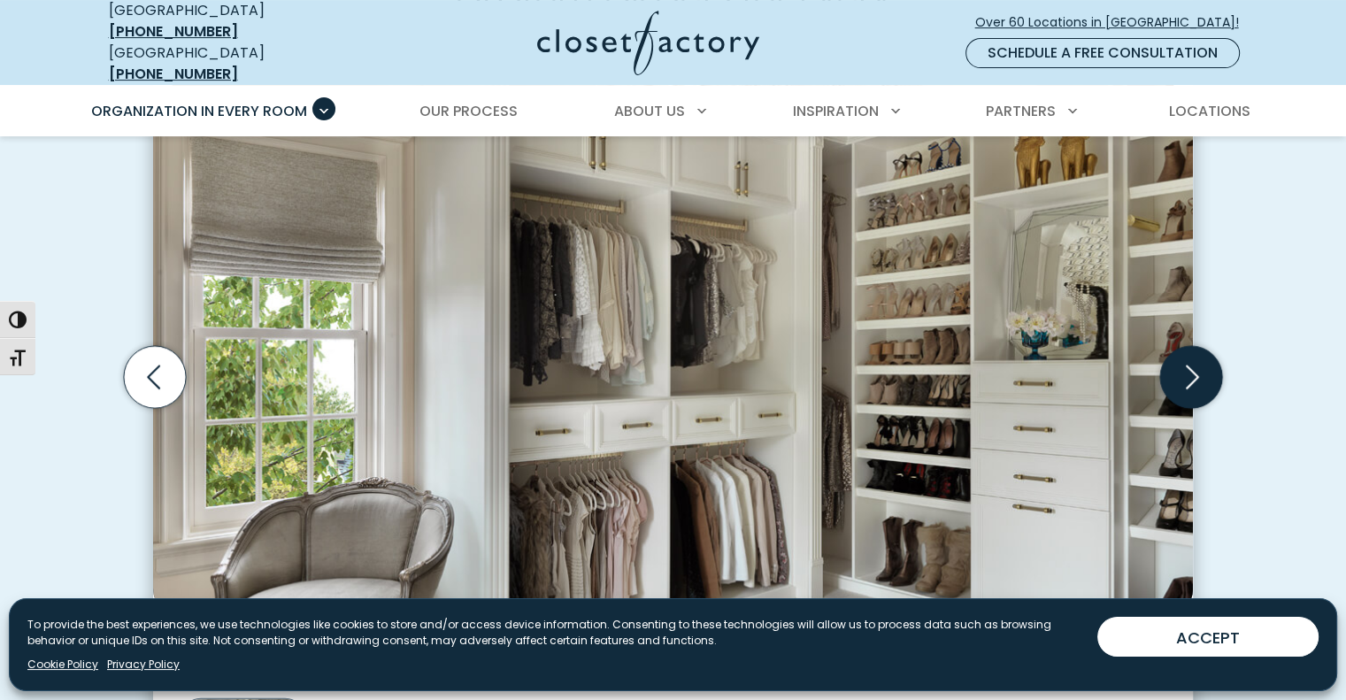
click at [1186, 356] on icon "Next slide" at bounding box center [1191, 377] width 62 height 62
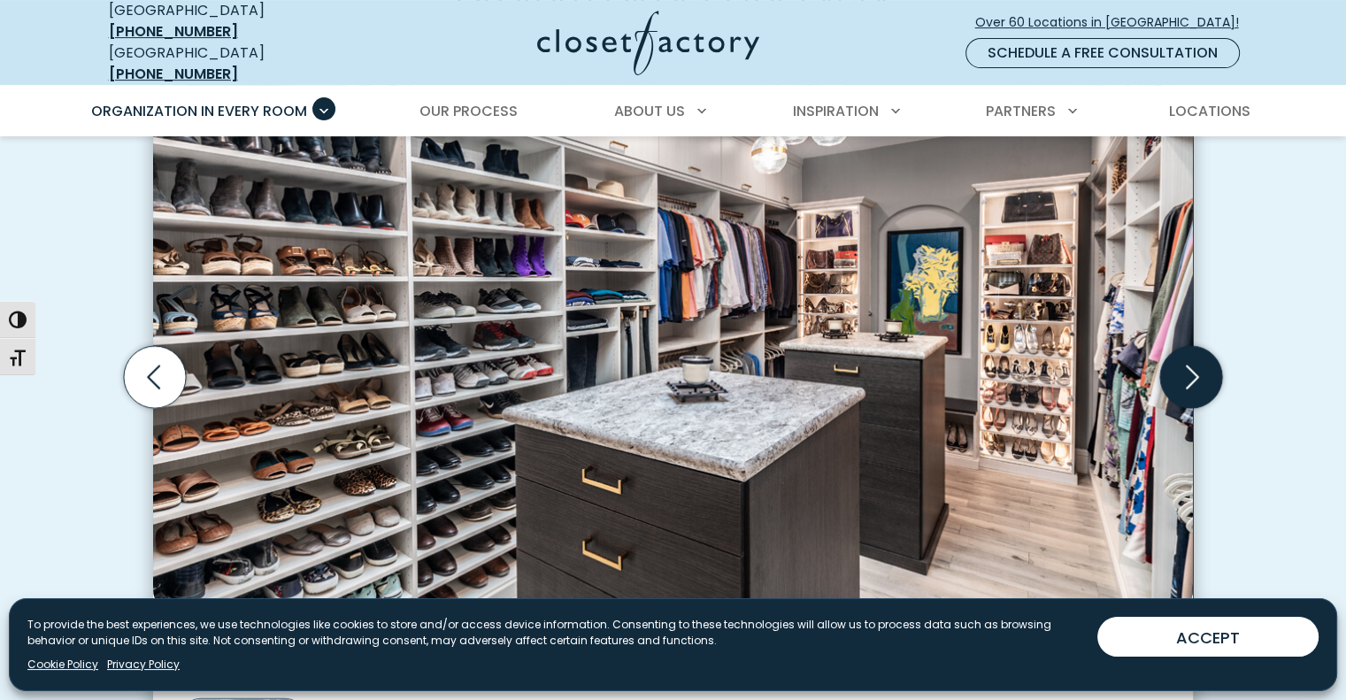
click at [1186, 356] on icon "Next slide" at bounding box center [1191, 377] width 62 height 62
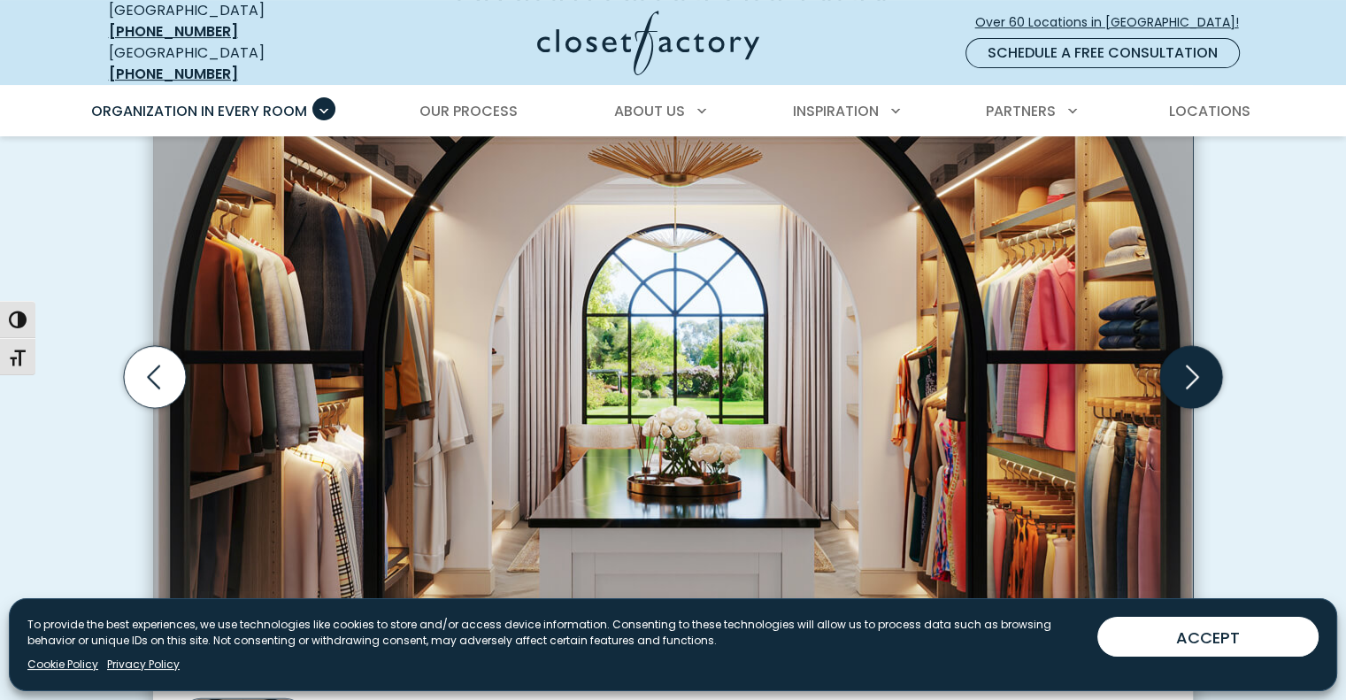
click at [1186, 356] on icon "Next slide" at bounding box center [1191, 377] width 62 height 62
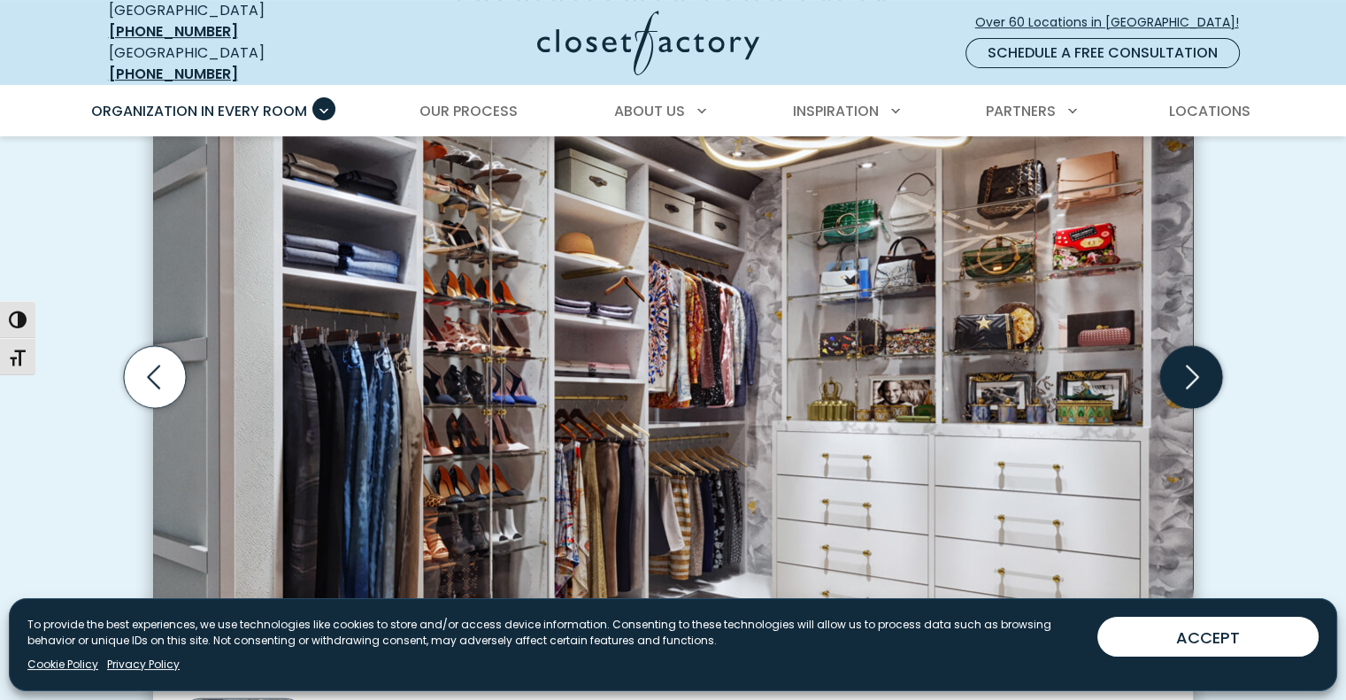
click at [1186, 356] on icon "Next slide" at bounding box center [1191, 377] width 62 height 62
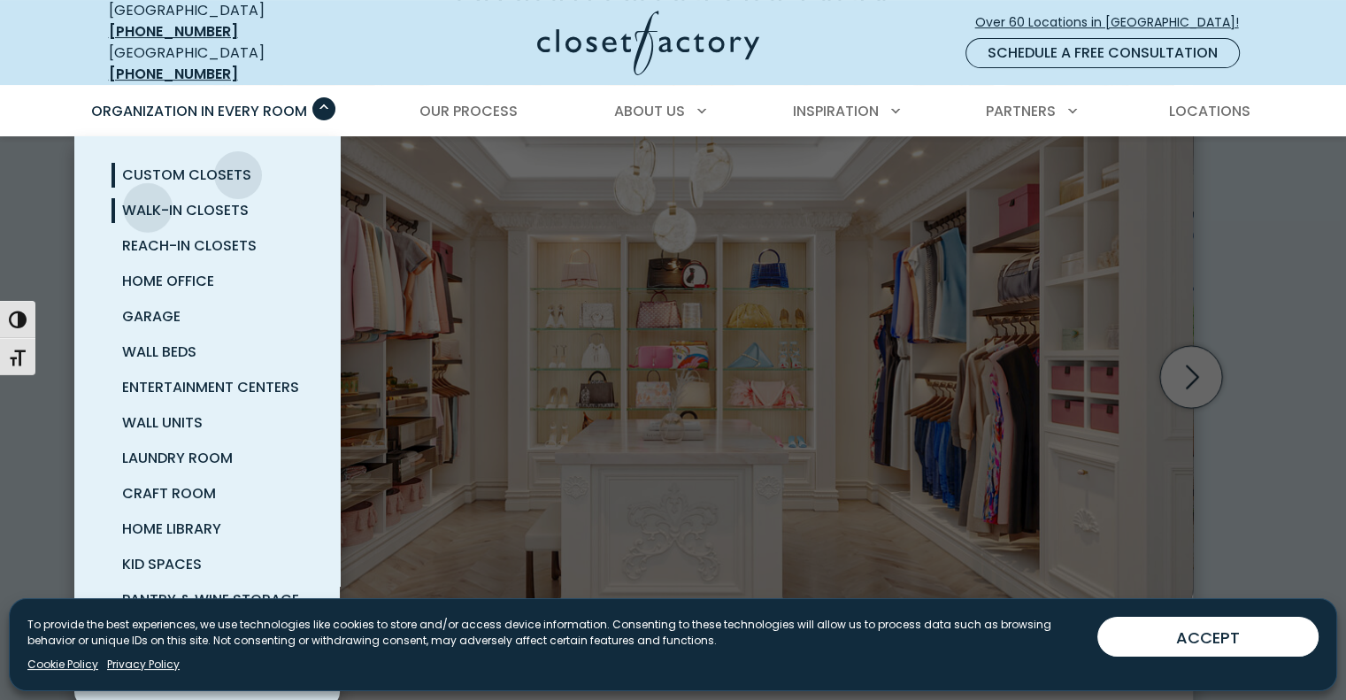
click at [148, 200] on span "Walk-In Closets" at bounding box center [185, 210] width 127 height 20
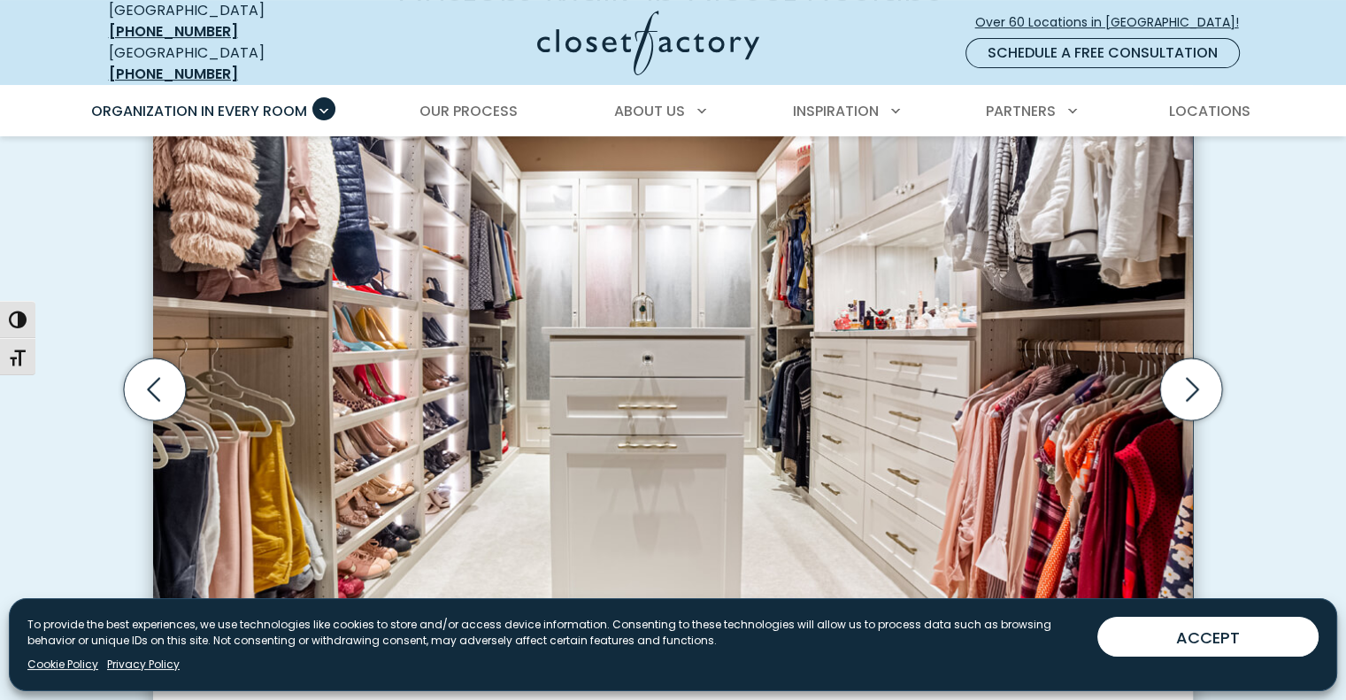
scroll to position [605, 0]
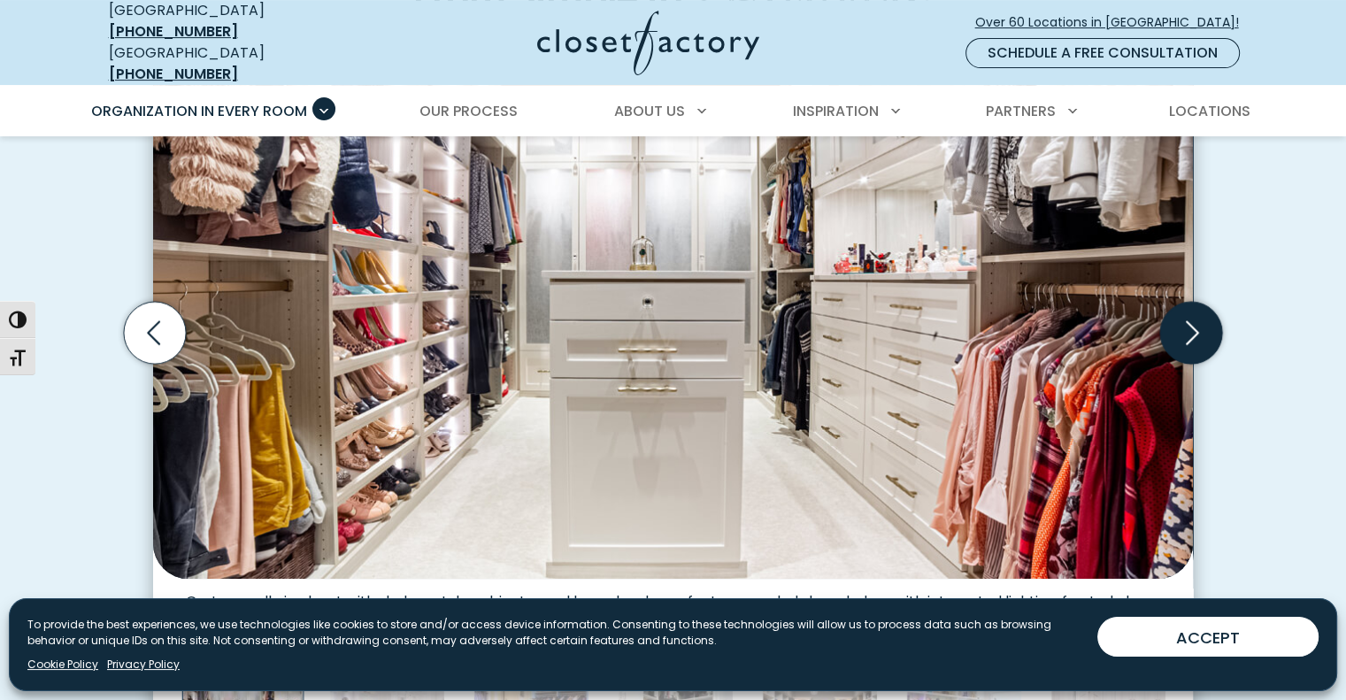
click at [1186, 332] on icon "Next slide" at bounding box center [1191, 333] width 62 height 62
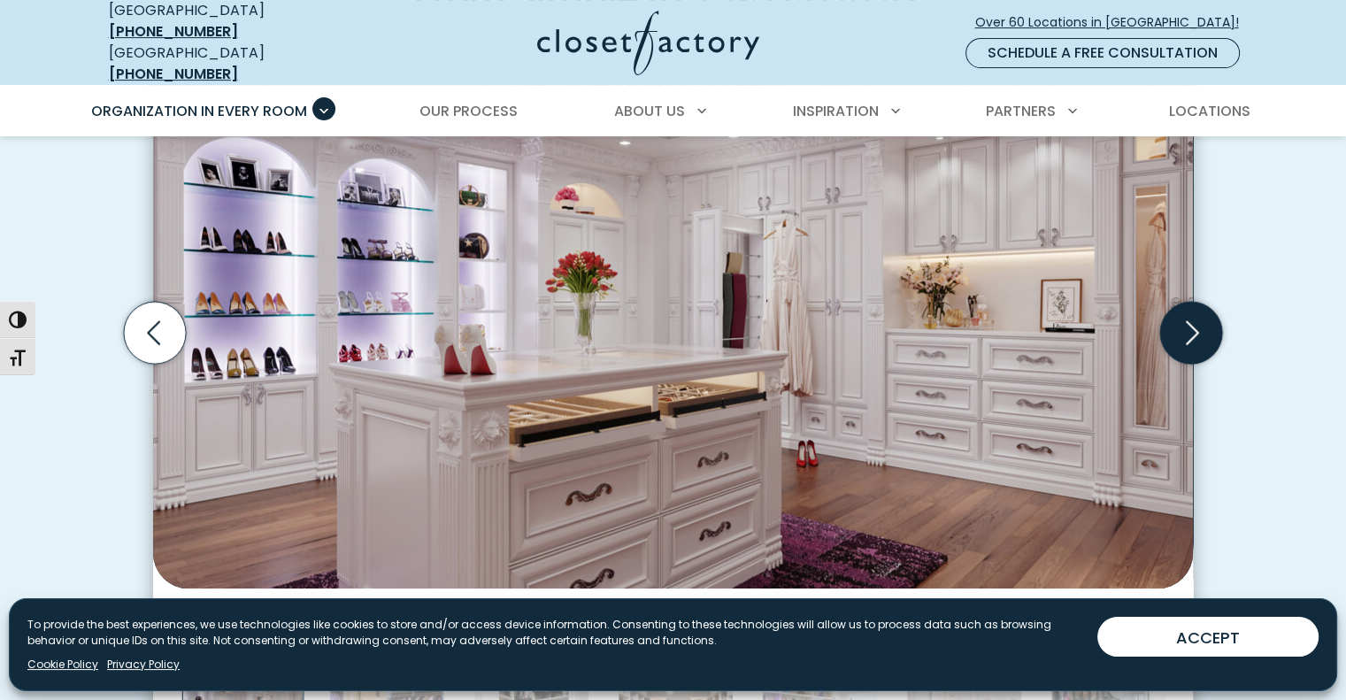
click at [1186, 332] on icon "Next slide" at bounding box center [1191, 333] width 62 height 62
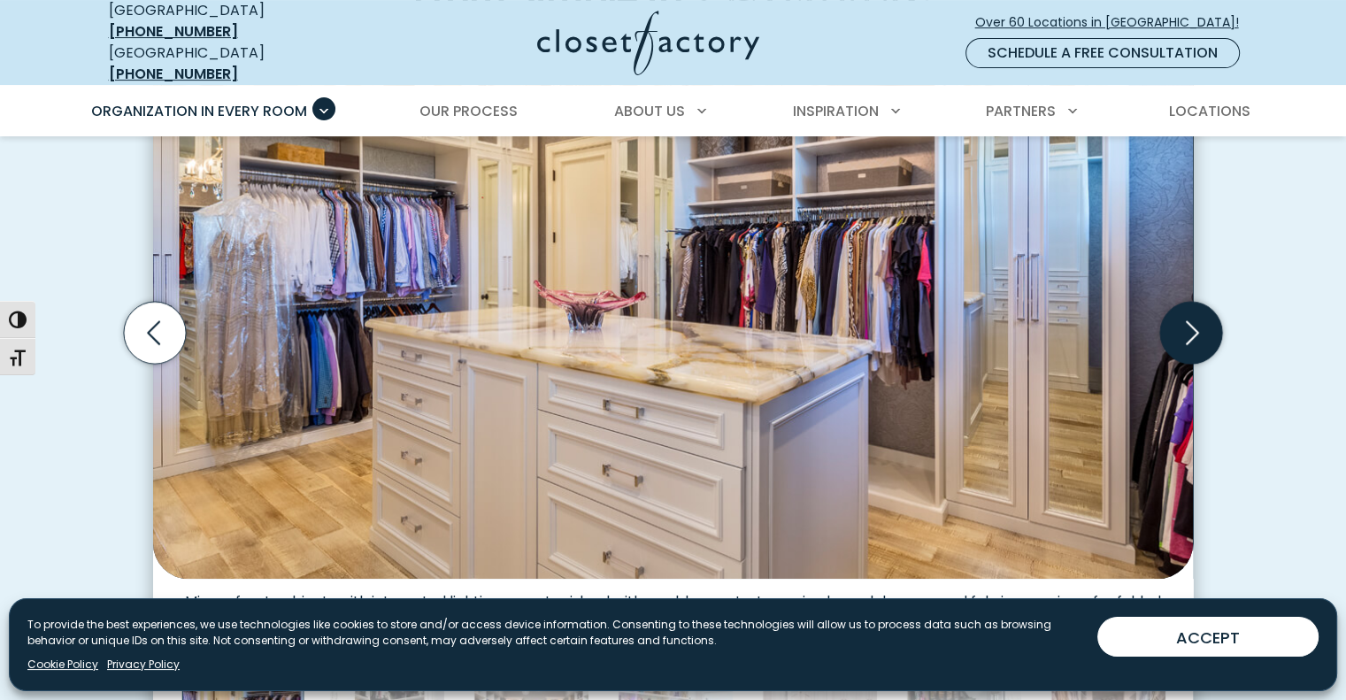
click at [1192, 326] on icon "Next slide" at bounding box center [1191, 333] width 62 height 62
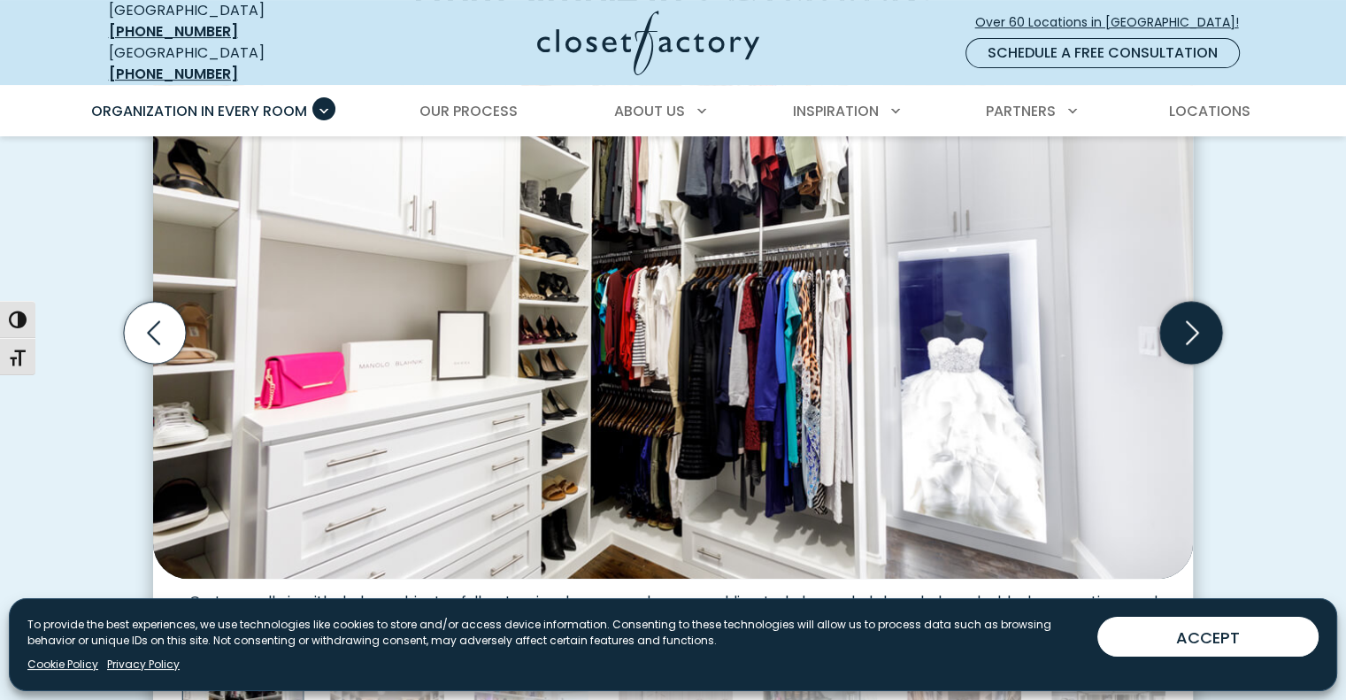
click at [1192, 326] on icon "Next slide" at bounding box center [1191, 333] width 62 height 62
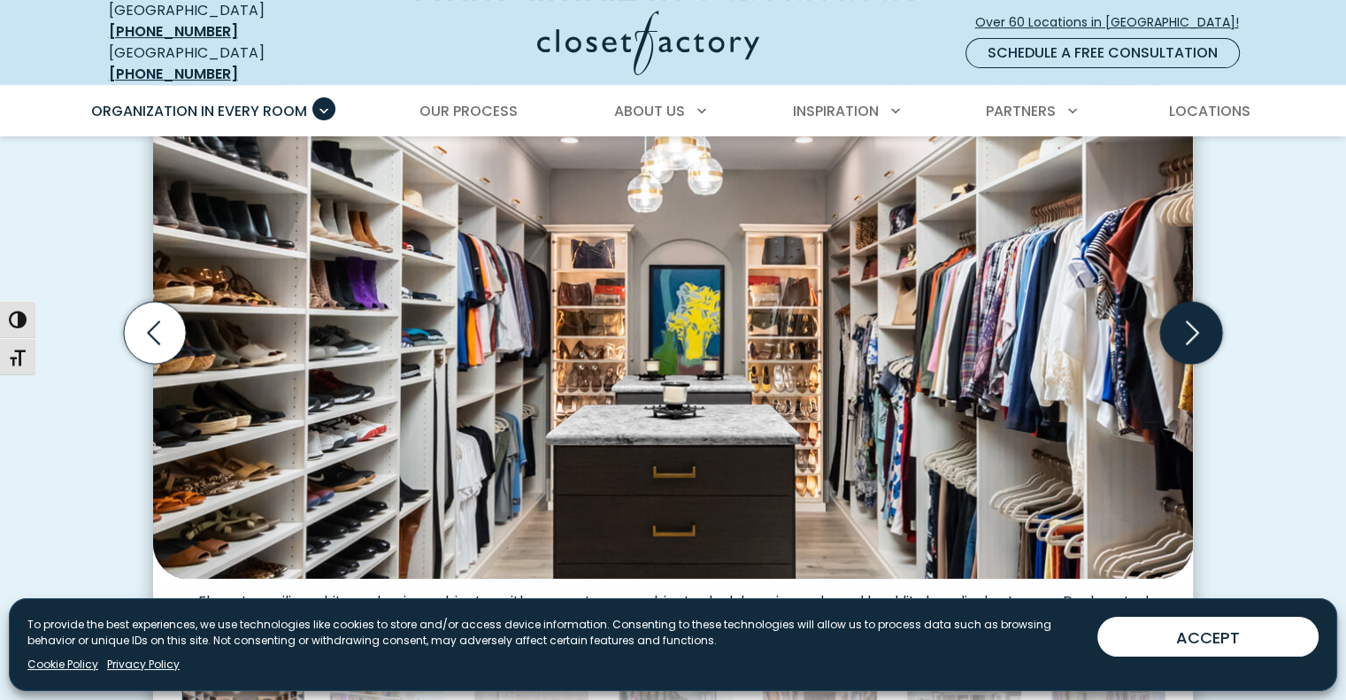
click at [1192, 326] on icon "Next slide" at bounding box center [1191, 333] width 62 height 62
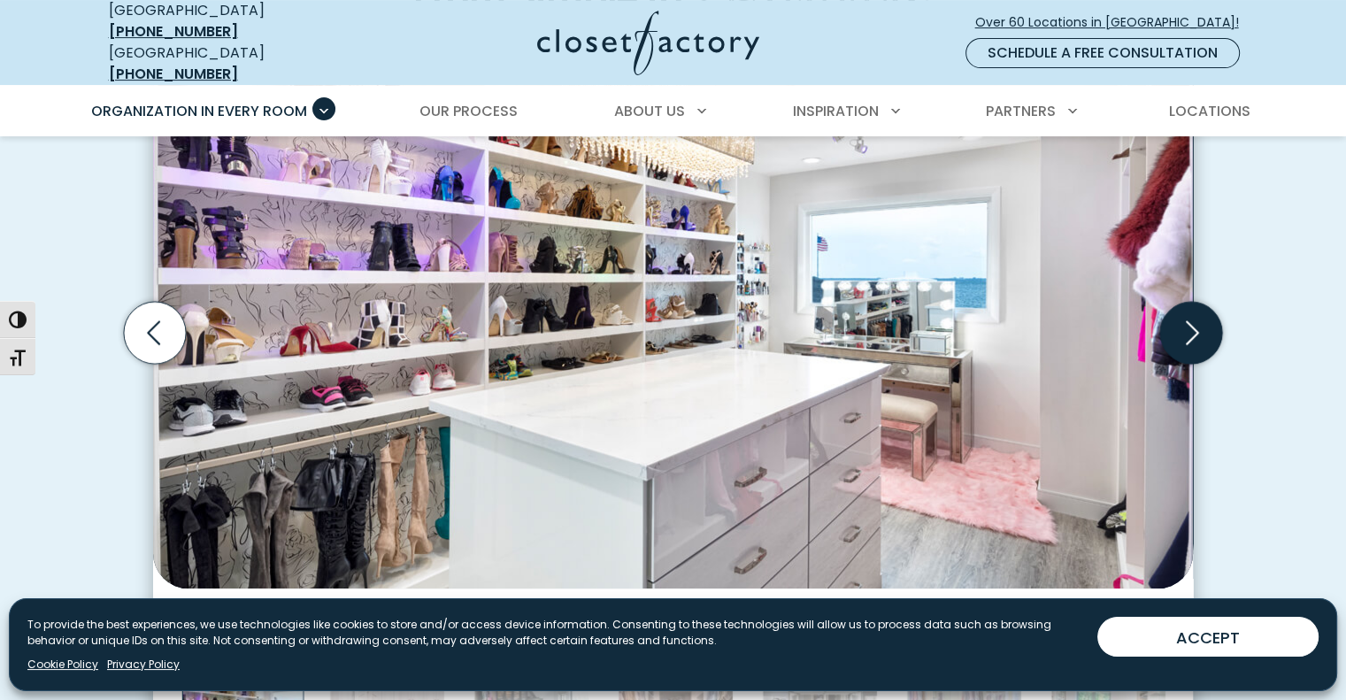
click at [1192, 326] on icon "Next slide" at bounding box center [1191, 333] width 62 height 62
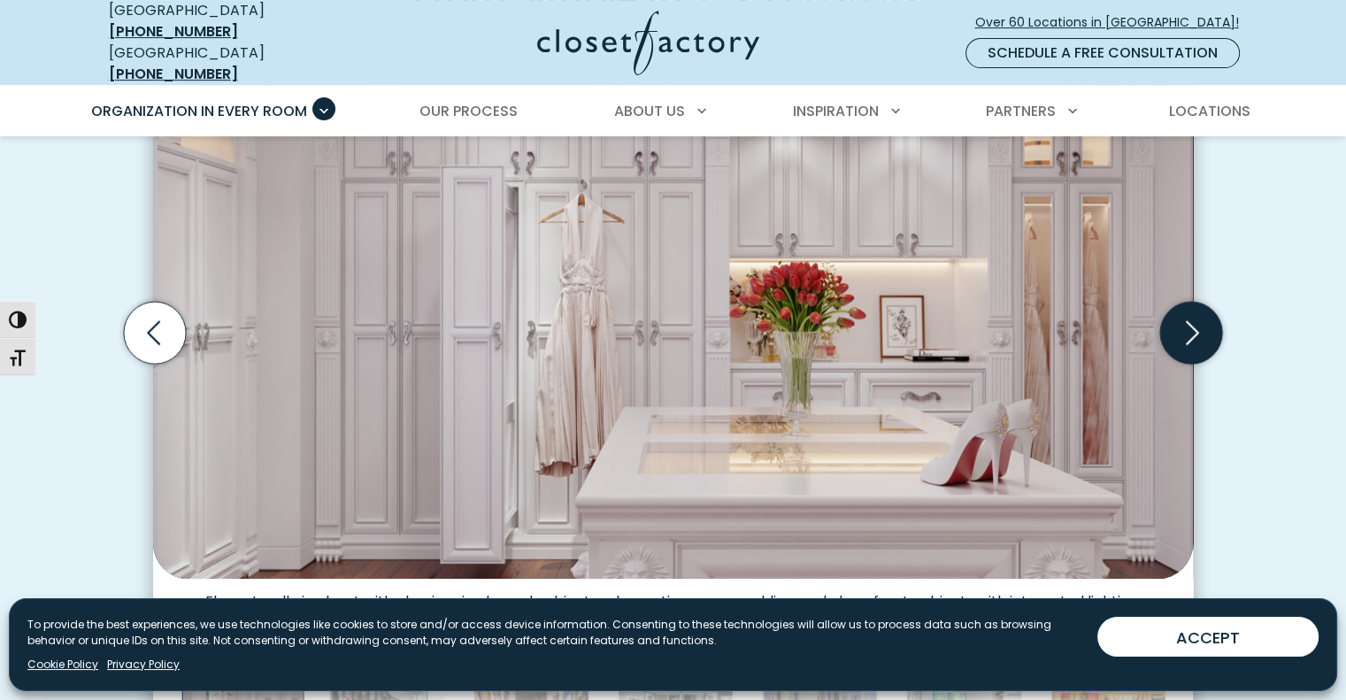
click at [1192, 326] on icon "Next slide" at bounding box center [1191, 333] width 62 height 62
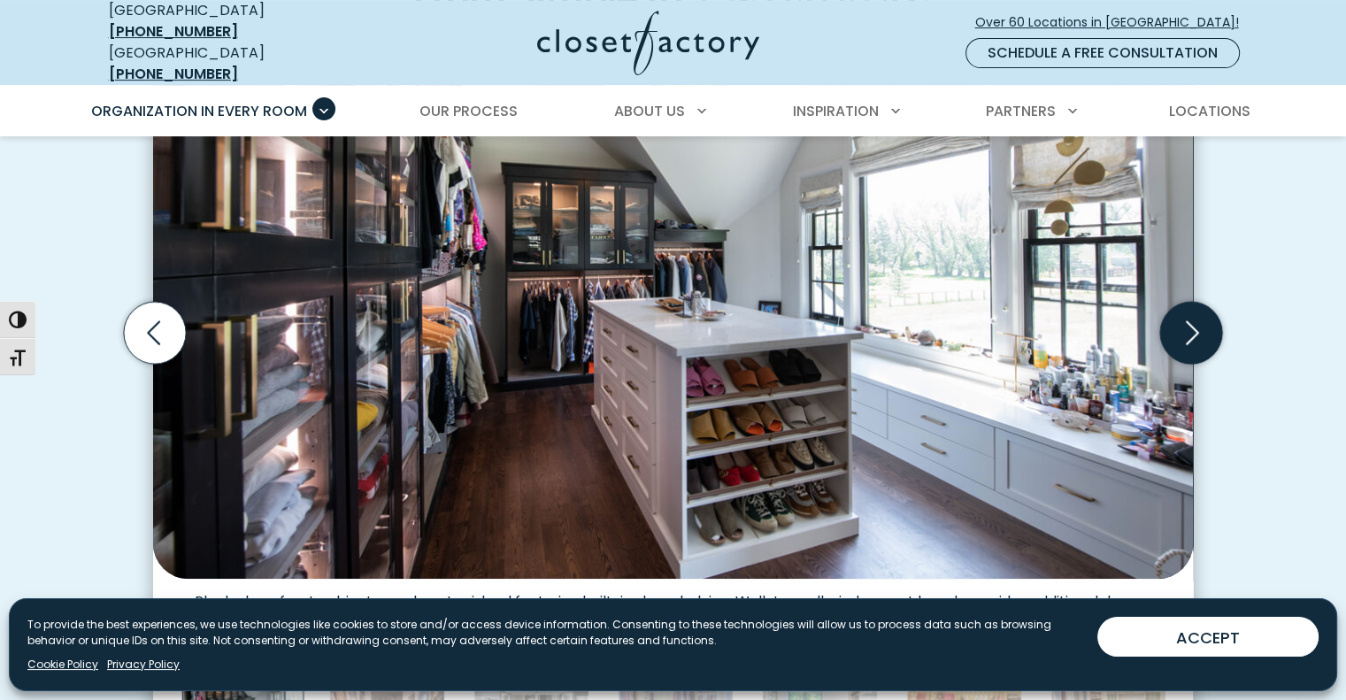
click at [1192, 326] on icon "Next slide" at bounding box center [1191, 333] width 62 height 62
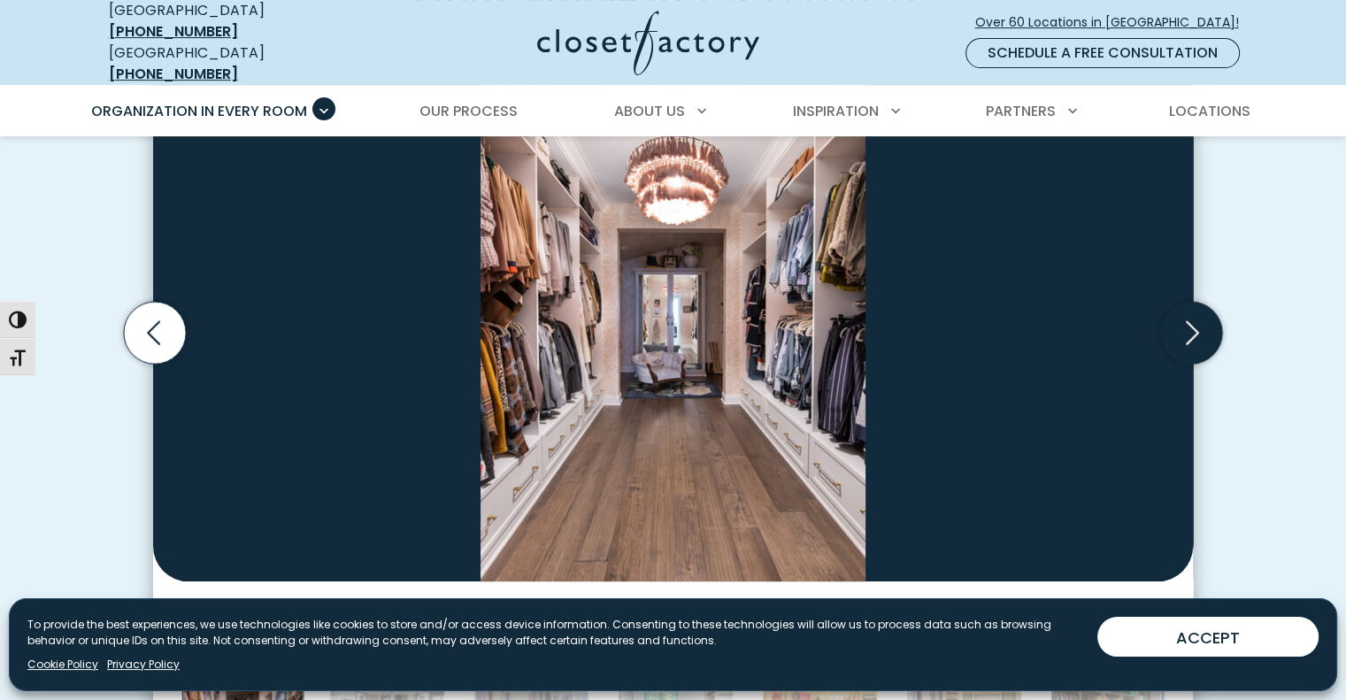
click at [1192, 326] on icon "Next slide" at bounding box center [1191, 333] width 62 height 62
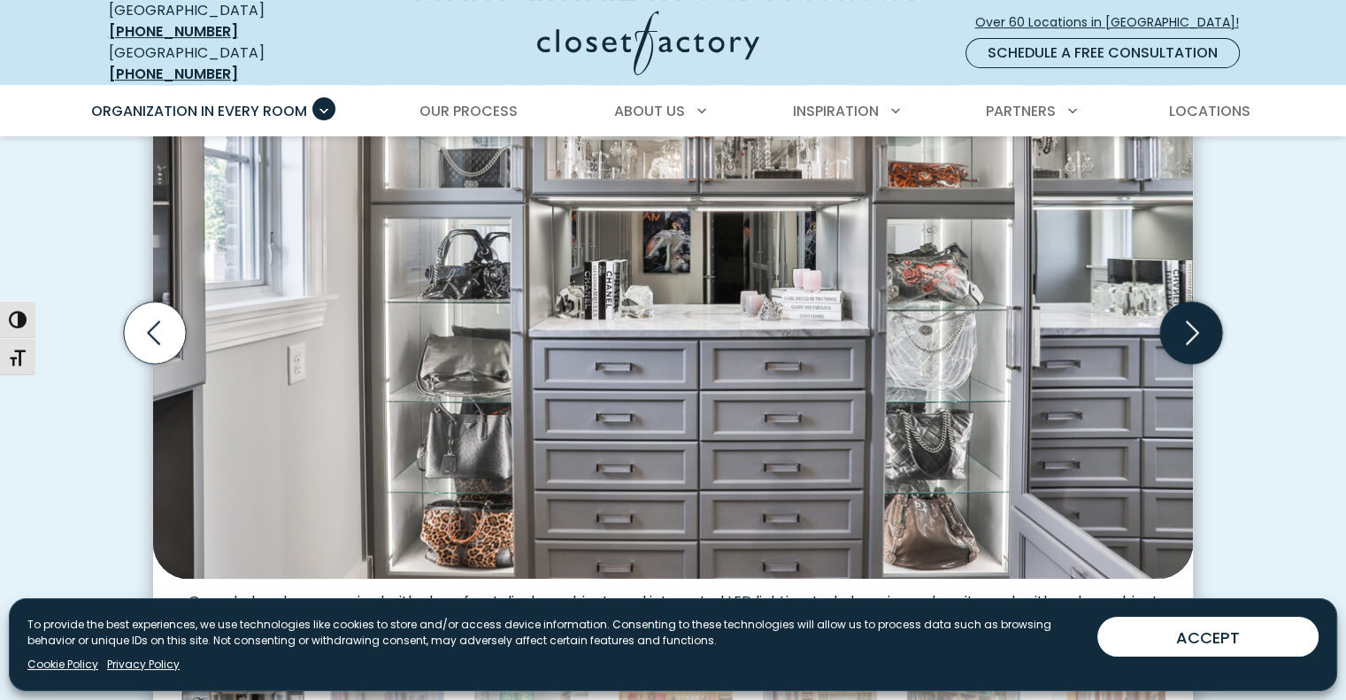
click at [1192, 327] on icon "Next slide" at bounding box center [1191, 333] width 62 height 62
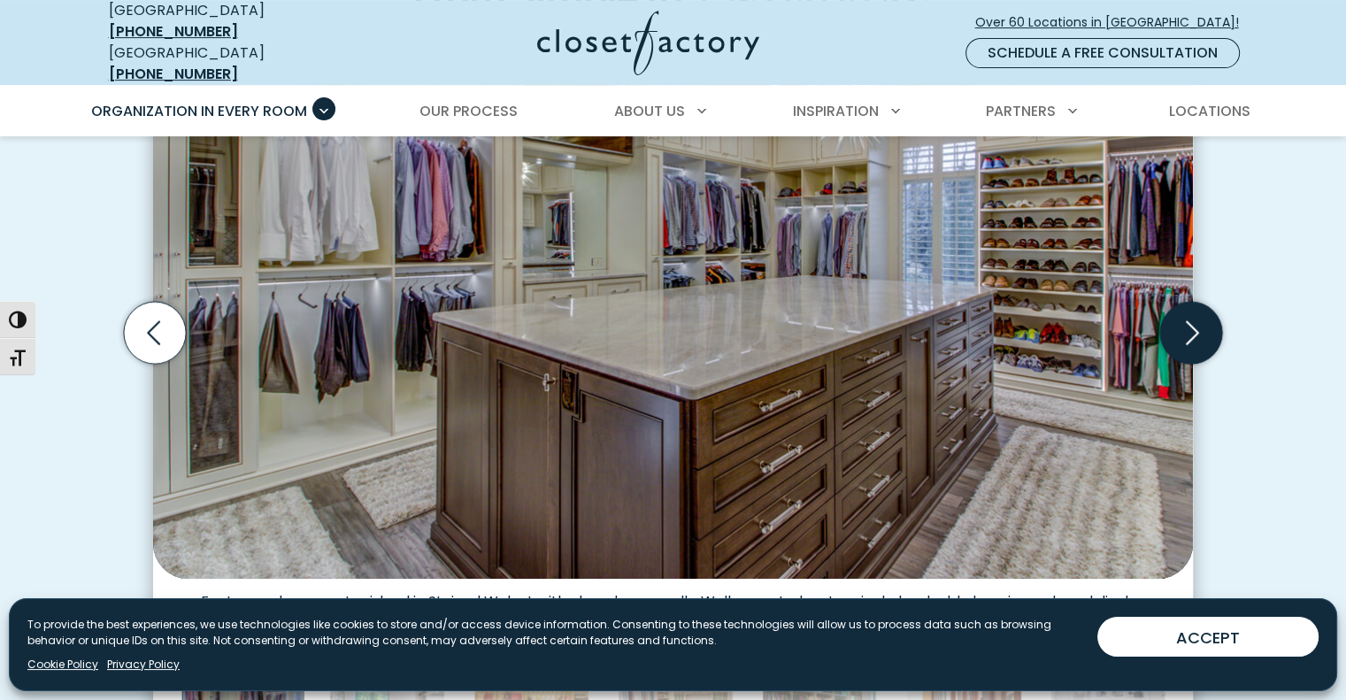
click at [1192, 328] on icon "Next slide" at bounding box center [1191, 333] width 62 height 62
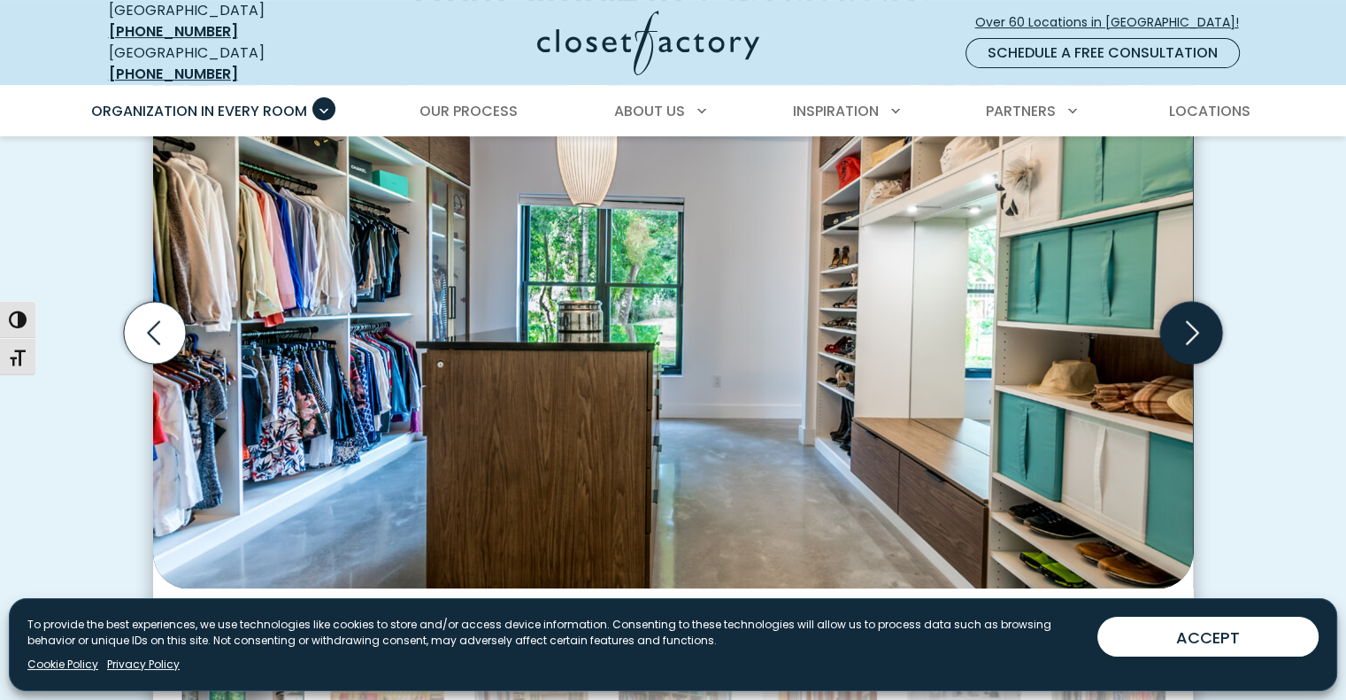
click at [1192, 328] on icon "Next slide" at bounding box center [1191, 333] width 62 height 62
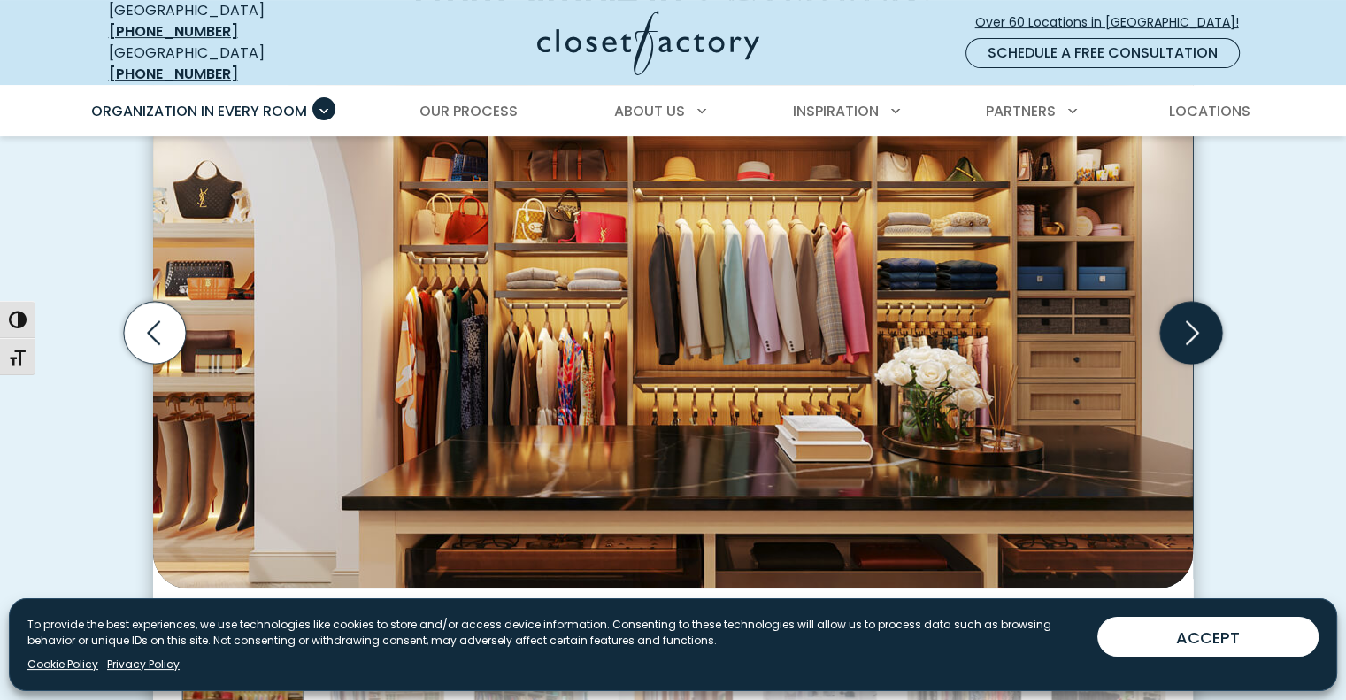
click at [1192, 328] on icon "Next slide" at bounding box center [1191, 333] width 62 height 62
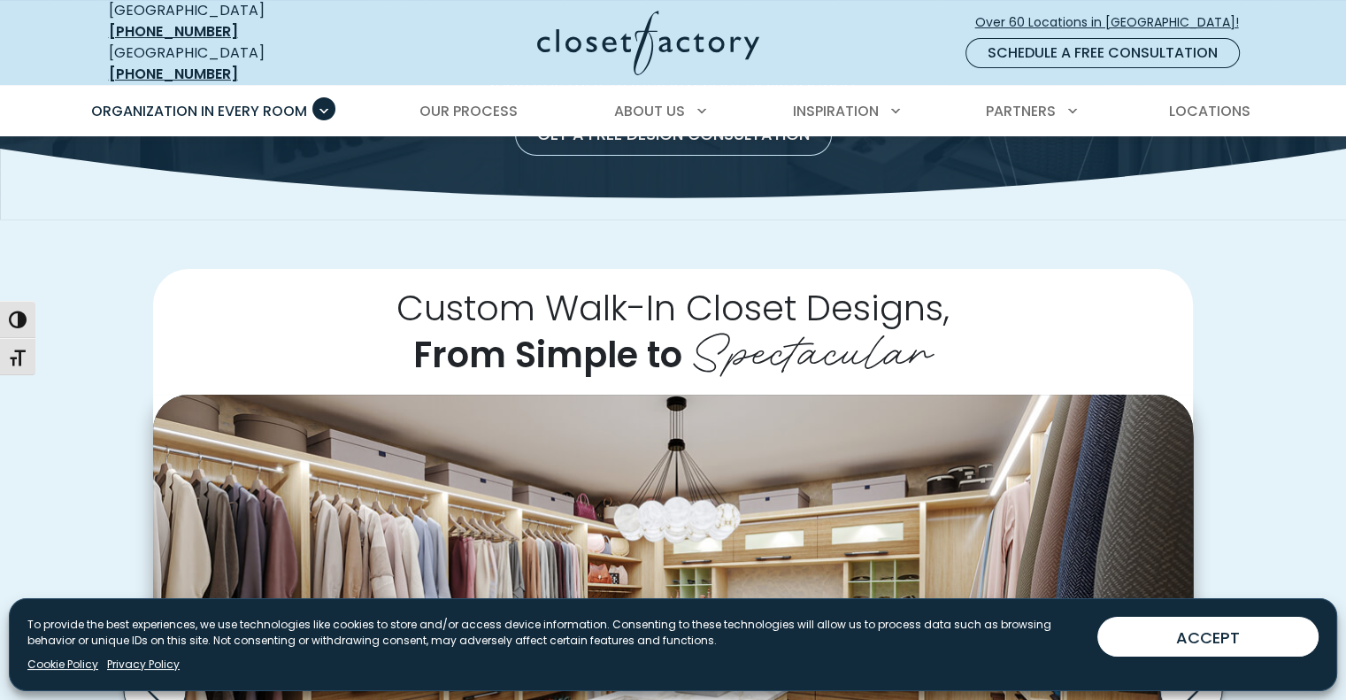
scroll to position [245, 0]
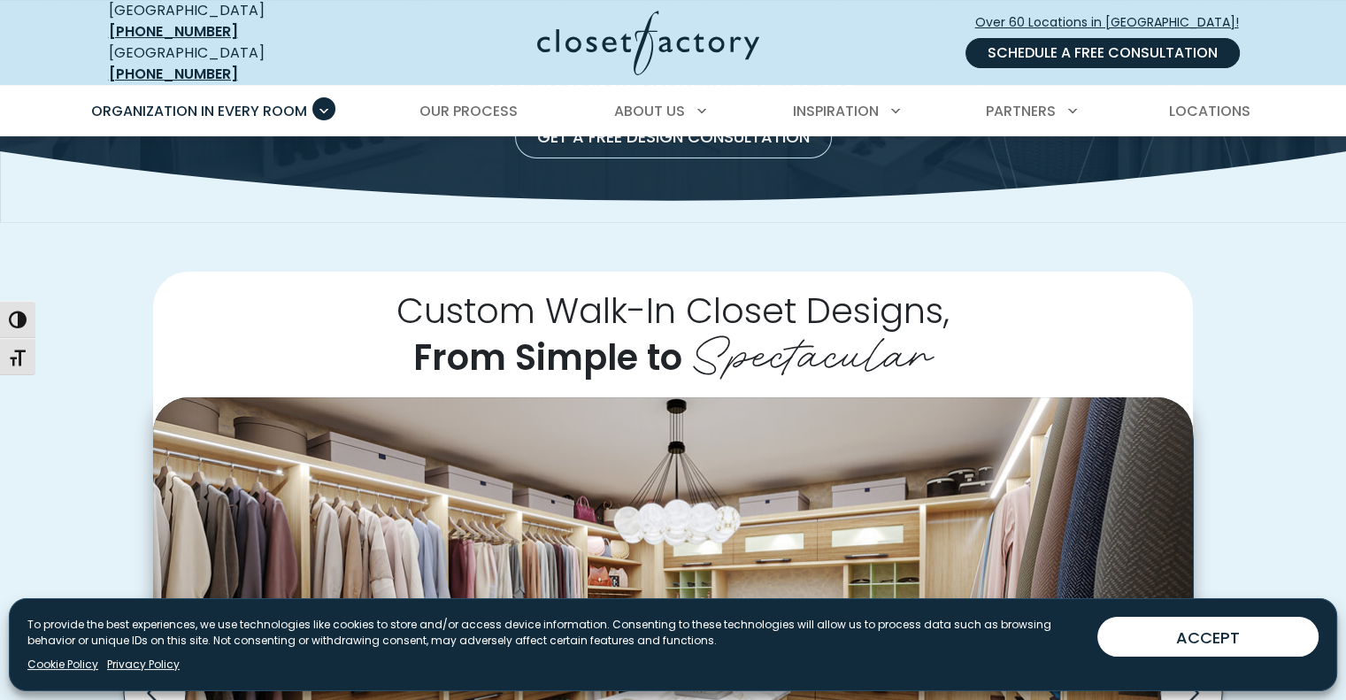
click at [1101, 51] on link "Schedule a Free Consultation" at bounding box center [1103, 53] width 274 height 30
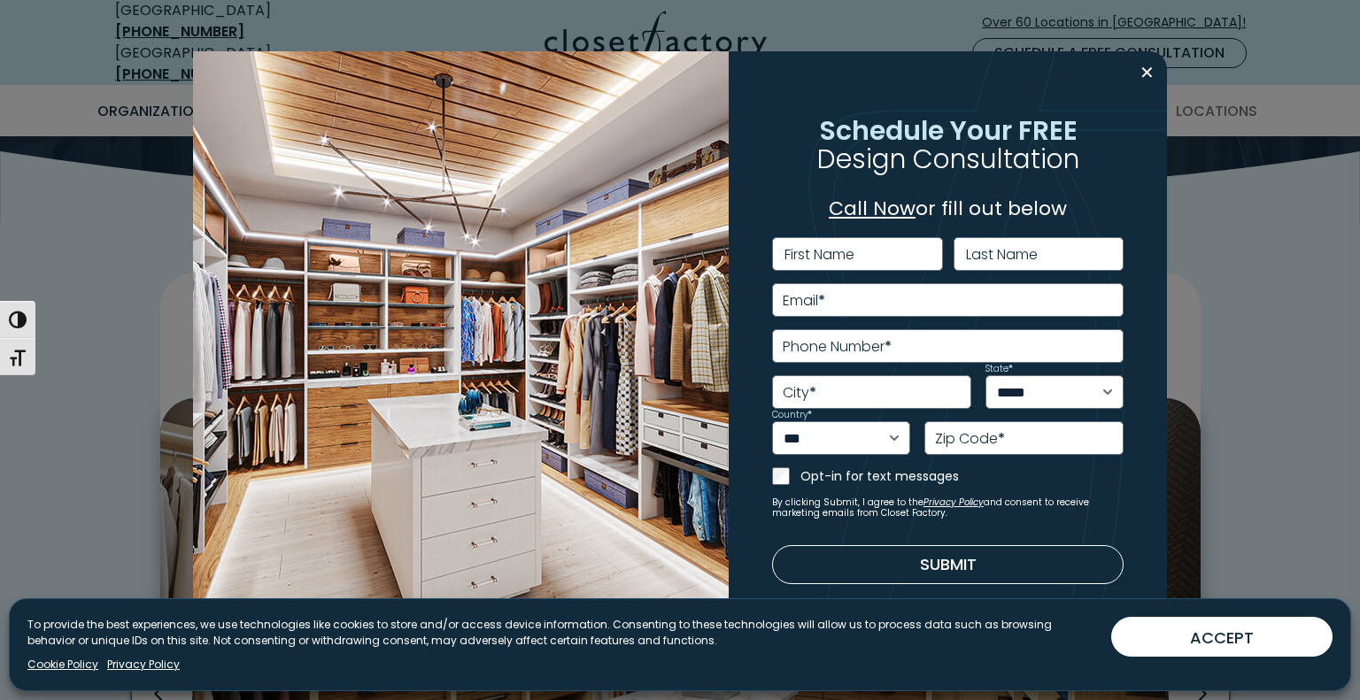
click at [881, 212] on link "Call Now" at bounding box center [872, 208] width 87 height 27
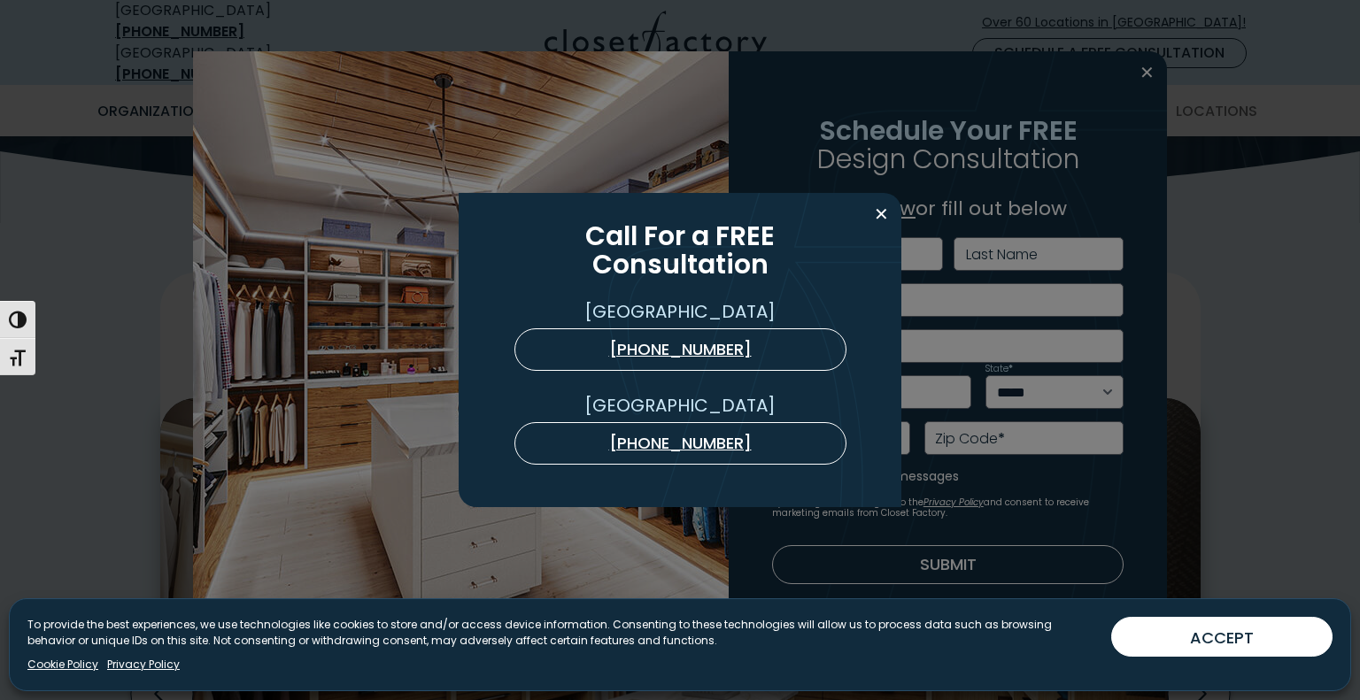
click at [1206, 221] on div "Call For a FREE Consultation USA (800) 838-7995 Ontario (888) 237-5650" at bounding box center [680, 350] width 1360 height 700
